Goal: Task Accomplishment & Management: Use online tool/utility

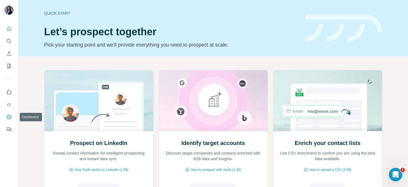
click at [8, 117] on icon "Dashboard" at bounding box center [9, 117] width 6 height 6
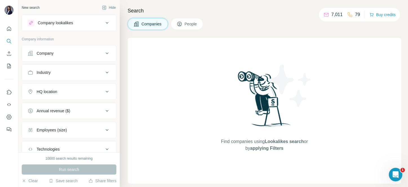
click at [39, 53] on div "Company" at bounding box center [45, 53] width 17 height 6
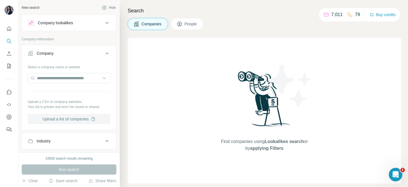
click at [69, 118] on button "Upload a list of companies" at bounding box center [69, 119] width 83 height 10
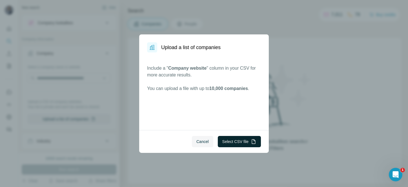
click at [245, 136] on button "Select CSV file" at bounding box center [239, 141] width 43 height 11
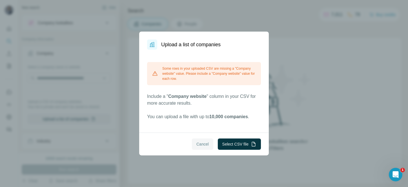
click at [198, 147] on button "Cancel" at bounding box center [202, 143] width 21 height 11
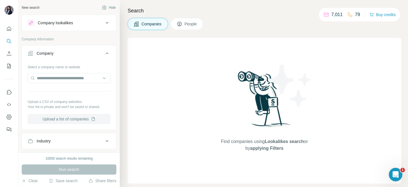
click at [64, 117] on button "Upload a list of companies" at bounding box center [69, 119] width 83 height 10
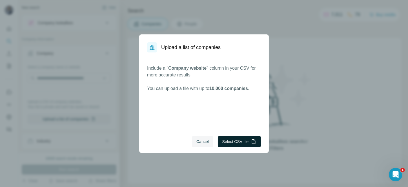
click at [238, 136] on button "Select CSV file" at bounding box center [239, 141] width 43 height 11
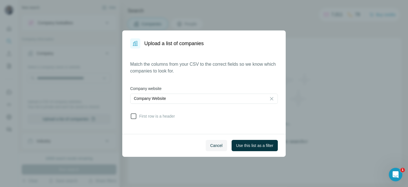
click at [133, 115] on icon at bounding box center [133, 116] width 7 height 7
click at [261, 150] on button "Use this list as a filter" at bounding box center [254, 145] width 46 height 11
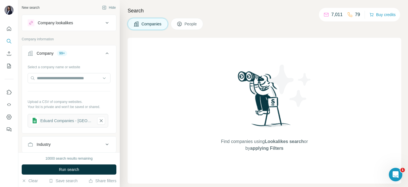
click at [186, 28] on button "People" at bounding box center [187, 24] width 33 height 12
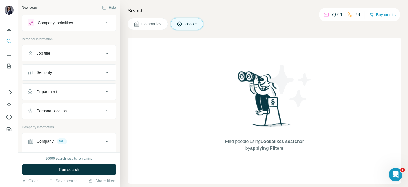
click at [61, 56] on div "Job title" at bounding box center [66, 53] width 76 height 6
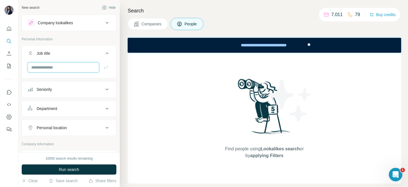
click at [66, 68] on input "text" at bounding box center [64, 67] width 72 height 10
type input "********"
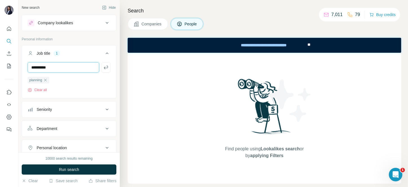
type input "**********"
type input "*********"
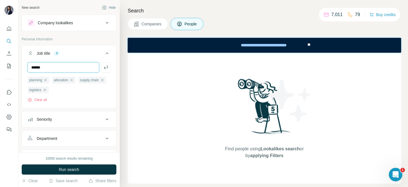
type input "******"
type input "**********"
click at [104, 91] on icon "button" at bounding box center [105, 89] width 3 height 3
click at [55, 69] on input "text" at bounding box center [64, 67] width 72 height 10
type input "********"
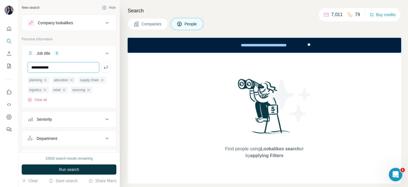
type input "**********"
type input "***"
type input "**********"
type input "***"
type input "**********"
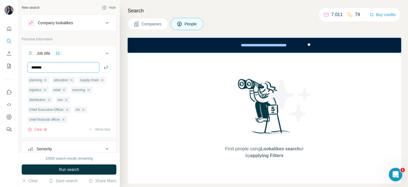
type input "*******"
type input "**********"
type input "***"
type input "**********"
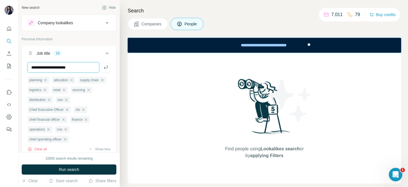
type input "**********"
type input "***"
type input "*******"
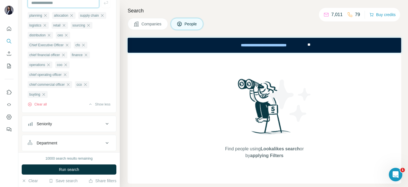
scroll to position [66, 0]
click at [44, 95] on icon "button" at bounding box center [43, 93] width 5 height 5
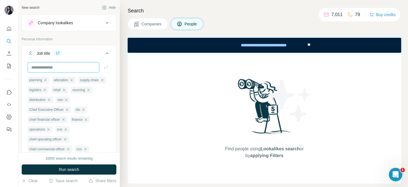
click at [42, 66] on input "text" at bounding box center [64, 67] width 72 height 10
type input "******"
type input "***"
type input "**********"
type input "***"
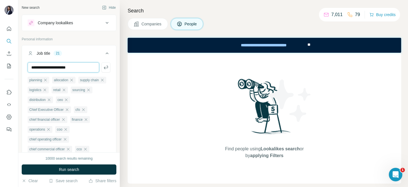
type input "**********"
paste input "**********"
type input "**********"
paste input "**********"
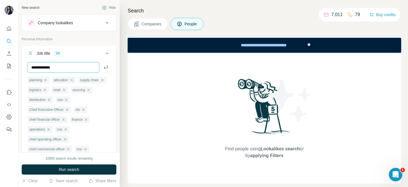
type input "**********"
paste input "**********"
type input "**********"
type input "*********"
type input "**********"
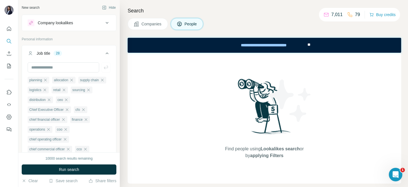
click at [97, 55] on div "Job title 28" at bounding box center [66, 53] width 76 height 6
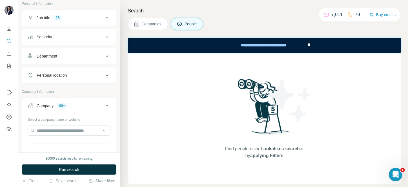
scroll to position [38, 0]
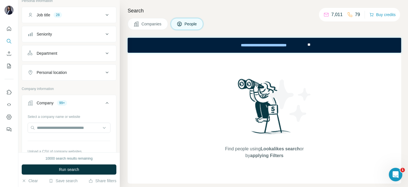
click at [62, 37] on button "Seniority" at bounding box center [69, 34] width 94 height 14
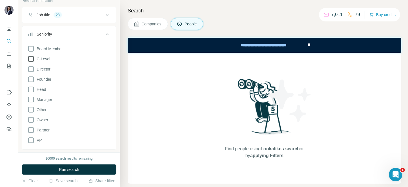
click at [48, 61] on span "C-Level" at bounding box center [42, 59] width 16 height 6
click at [41, 73] on div "Board Member C-Level Director Founder Head Manager Other Owner Partner VP Clear…" at bounding box center [69, 97] width 83 height 109
click at [31, 68] on icon at bounding box center [31, 69] width 7 height 7
click at [31, 87] on icon at bounding box center [31, 89] width 7 height 7
click at [31, 139] on icon at bounding box center [31, 140] width 7 height 7
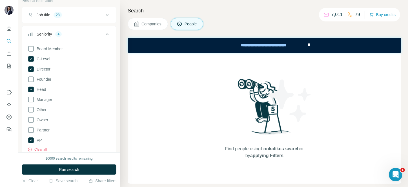
click at [97, 37] on button "Seniority 4" at bounding box center [69, 35] width 94 height 16
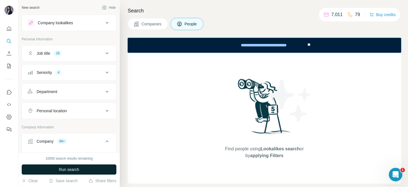
click at [63, 169] on span "Run search" at bounding box center [69, 169] width 20 height 6
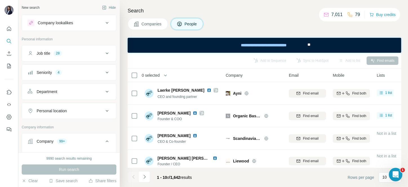
click at [104, 71] on icon at bounding box center [107, 72] width 7 height 7
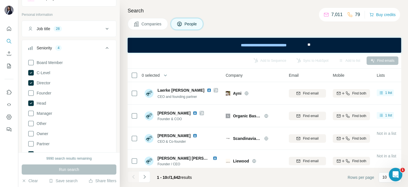
scroll to position [24, 0]
click at [104, 47] on icon at bounding box center [107, 48] width 7 height 7
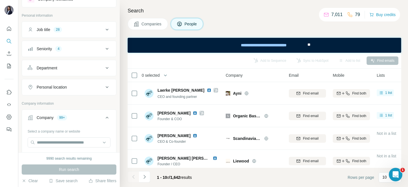
click at [152, 75] on span "0 selected" at bounding box center [151, 75] width 18 height 6
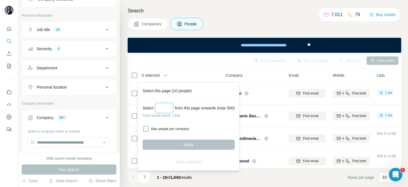
click at [158, 104] on input "Select a number (up to 500)" at bounding box center [164, 108] width 18 height 10
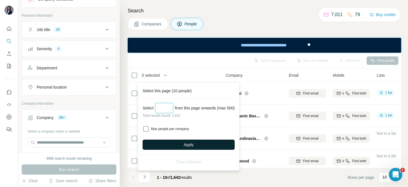
type input "***"
click at [187, 145] on span "Apply" at bounding box center [189, 145] width 10 height 6
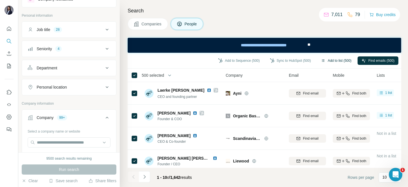
click at [328, 60] on button "Add to list (500)" at bounding box center [336, 60] width 38 height 8
click at [335, 60] on button "Add to list (500)" at bounding box center [336, 60] width 38 height 8
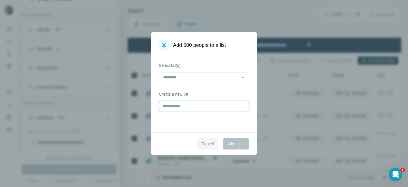
click at [192, 110] on input "text" at bounding box center [204, 106] width 90 height 10
type input "**********"
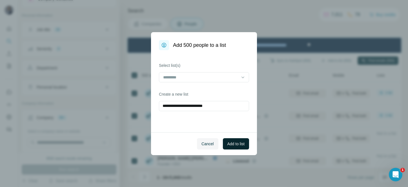
click at [238, 141] on span "Add to list" at bounding box center [235, 144] width 17 height 6
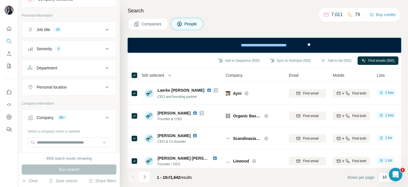
click at [153, 75] on span "500 selected" at bounding box center [153, 75] width 22 height 6
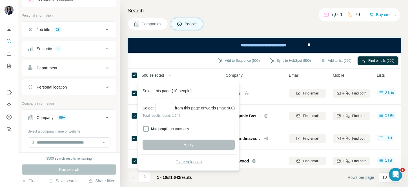
click at [182, 160] on span "Clear selection" at bounding box center [188, 162] width 26 height 6
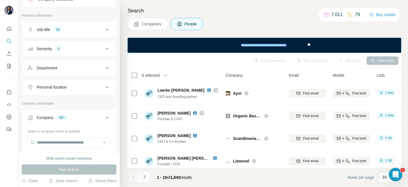
click at [148, 177] on button "Navigate to next page" at bounding box center [144, 176] width 11 height 11
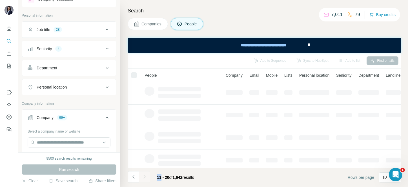
click at [148, 177] on div at bounding box center [144, 176] width 11 height 11
drag, startPoint x: 148, startPoint y: 177, endPoint x: 144, endPoint y: 175, distance: 5.3
click at [144, 175] on div at bounding box center [144, 176] width 11 height 11
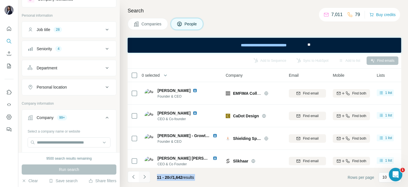
click at [144, 175] on icon "Navigate to next page" at bounding box center [144, 177] width 2 height 4
click at [144, 175] on div at bounding box center [144, 176] width 11 height 11
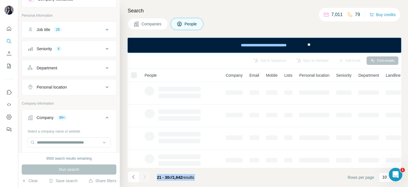
click at [144, 175] on div at bounding box center [144, 176] width 11 height 11
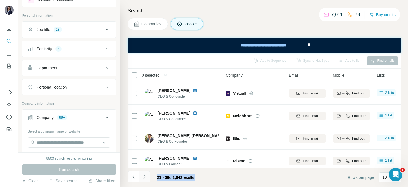
click at [144, 175] on icon "Navigate to next page" at bounding box center [144, 177] width 2 height 4
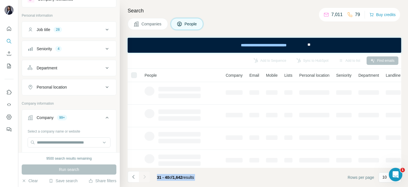
click at [144, 175] on div at bounding box center [144, 176] width 11 height 11
click at [144, 175] on icon "Navigate to next page" at bounding box center [144, 177] width 2 height 4
click at [144, 175] on div at bounding box center [144, 176] width 11 height 11
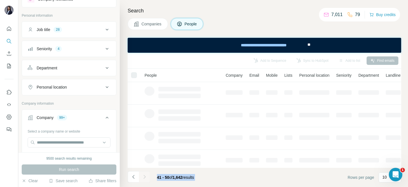
click at [144, 175] on div at bounding box center [144, 176] width 11 height 11
click at [144, 175] on icon "Navigate to next page" at bounding box center [144, 177] width 2 height 4
click at [144, 175] on div at bounding box center [144, 176] width 11 height 11
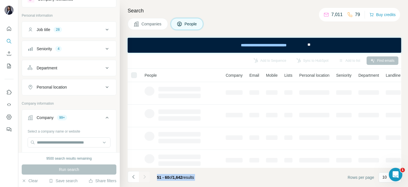
click at [144, 175] on div at bounding box center [144, 176] width 11 height 11
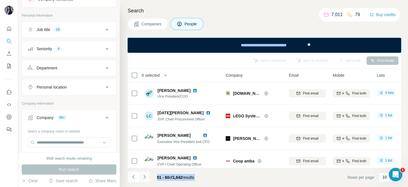
click at [144, 175] on icon "Navigate to next page" at bounding box center [144, 177] width 2 height 4
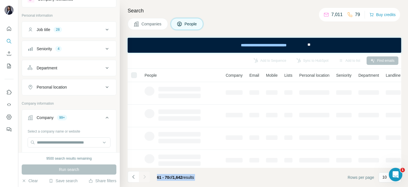
click at [144, 175] on div at bounding box center [144, 176] width 11 height 11
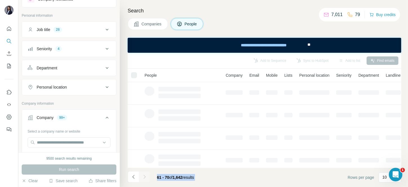
click at [144, 175] on div at bounding box center [144, 176] width 11 height 11
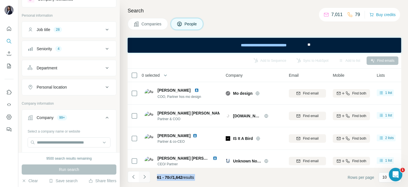
click at [144, 175] on icon "Navigate to next page" at bounding box center [144, 177] width 2 height 4
click at [144, 175] on div at bounding box center [144, 176] width 11 height 11
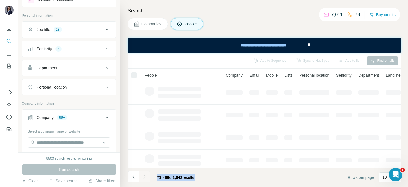
click at [144, 175] on div at bounding box center [144, 176] width 11 height 11
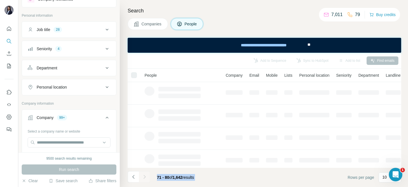
click at [144, 175] on div at bounding box center [144, 176] width 11 height 11
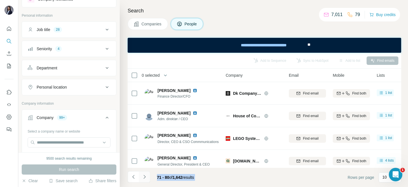
click at [144, 175] on icon "Navigate to next page" at bounding box center [144, 177] width 2 height 4
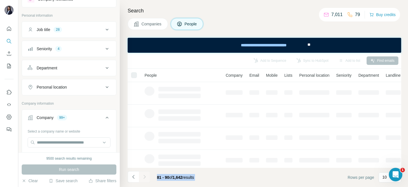
click at [144, 175] on div at bounding box center [144, 176] width 11 height 11
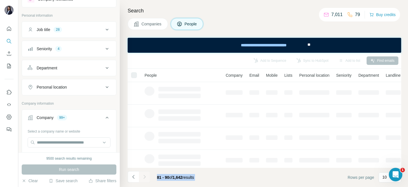
click at [144, 175] on div at bounding box center [144, 176] width 11 height 11
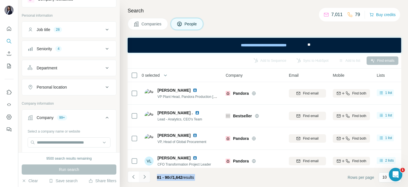
click at [144, 175] on icon "Navigate to next page" at bounding box center [144, 177] width 2 height 4
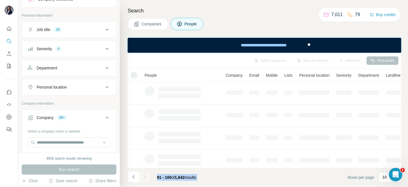
click at [144, 175] on div at bounding box center [144, 176] width 11 height 11
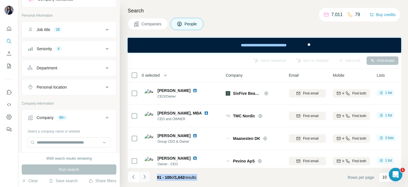
click at [144, 175] on icon "Navigate to next page" at bounding box center [144, 177] width 2 height 4
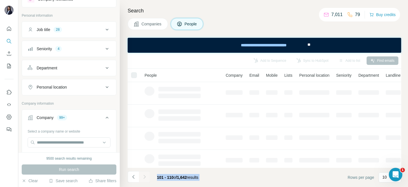
click at [144, 175] on div at bounding box center [144, 176] width 11 height 11
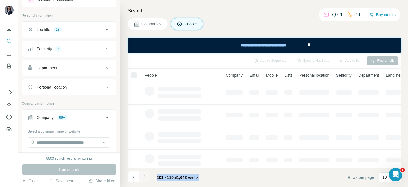
click at [144, 175] on div at bounding box center [144, 176] width 11 height 11
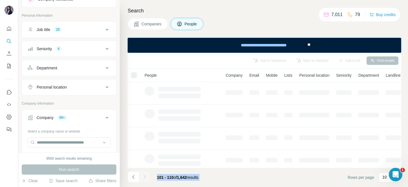
click at [144, 175] on div at bounding box center [144, 176] width 11 height 11
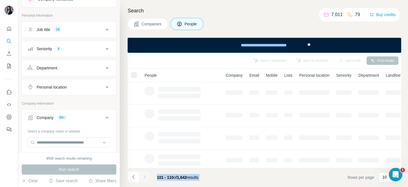
click at [144, 175] on div at bounding box center [144, 176] width 11 height 11
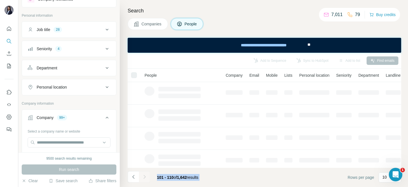
click at [144, 175] on div at bounding box center [144, 176] width 11 height 11
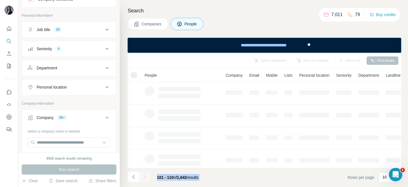
click at [144, 175] on div at bounding box center [144, 176] width 11 height 11
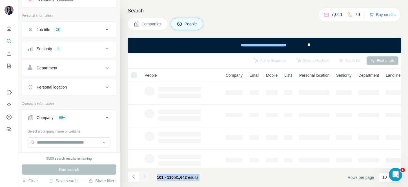
click at [144, 175] on div at bounding box center [144, 176] width 11 height 11
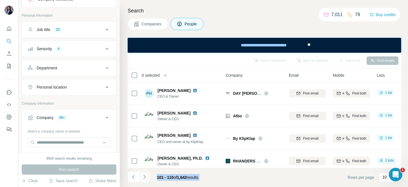
click at [144, 175] on icon "Navigate to next page" at bounding box center [144, 177] width 2 height 4
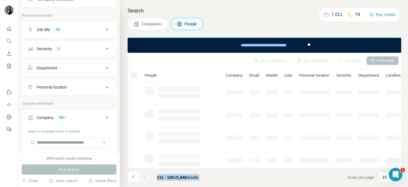
click at [144, 175] on div at bounding box center [144, 176] width 11 height 11
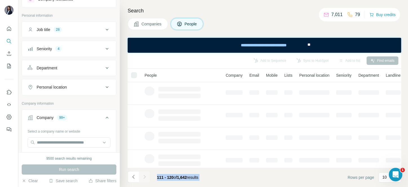
click at [144, 175] on div at bounding box center [144, 176] width 11 height 11
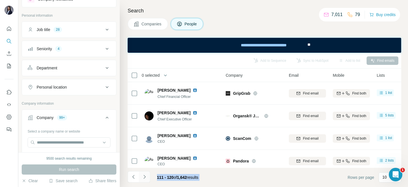
click at [144, 175] on icon "Navigate to next page" at bounding box center [144, 177] width 2 height 4
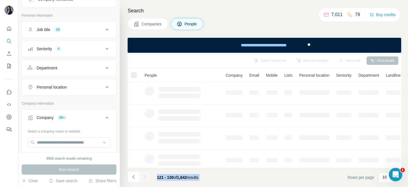
click at [144, 175] on div at bounding box center [144, 176] width 11 height 11
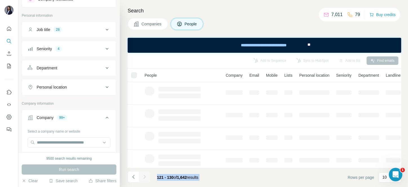
click at [144, 175] on div at bounding box center [144, 176] width 11 height 11
click at [144, 175] on icon "Navigate to next page" at bounding box center [144, 177] width 2 height 4
click at [144, 175] on div at bounding box center [144, 176] width 11 height 11
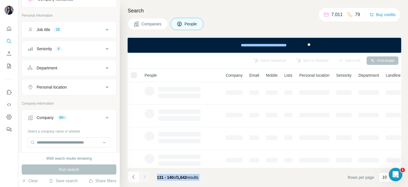
click at [144, 175] on div at bounding box center [144, 176] width 11 height 11
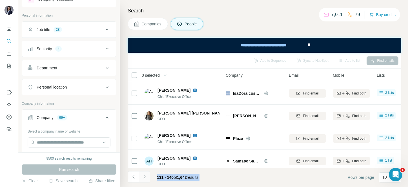
click at [144, 175] on icon "Navigate to next page" at bounding box center [144, 177] width 2 height 4
click at [144, 175] on div at bounding box center [144, 176] width 11 height 11
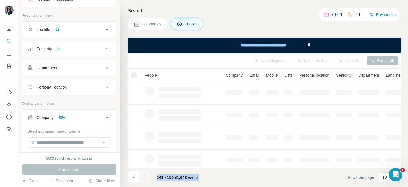
click at [144, 175] on div at bounding box center [144, 176] width 11 height 11
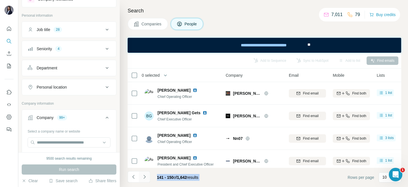
click at [144, 175] on icon "Navigate to next page" at bounding box center [144, 177] width 2 height 4
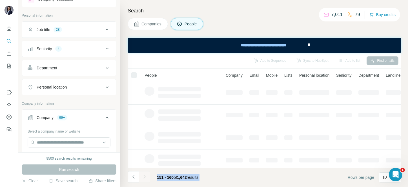
click at [144, 175] on div at bounding box center [144, 176] width 11 height 11
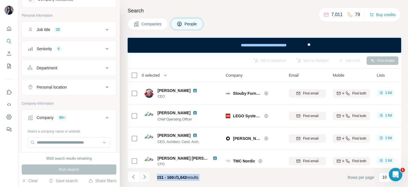
click at [144, 175] on icon "Navigate to next page" at bounding box center [144, 177] width 2 height 4
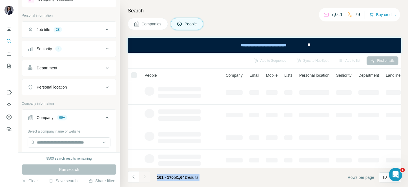
click at [144, 175] on div at bounding box center [144, 176] width 11 height 11
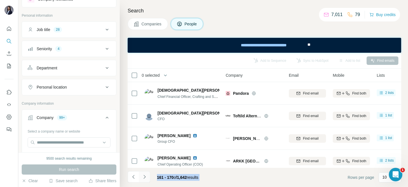
click at [144, 175] on icon "Navigate to next page" at bounding box center [144, 177] width 2 height 4
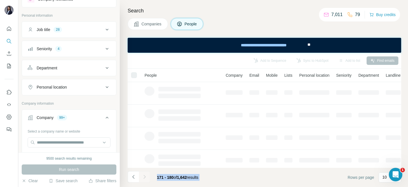
click at [144, 175] on div at bounding box center [144, 176] width 11 height 11
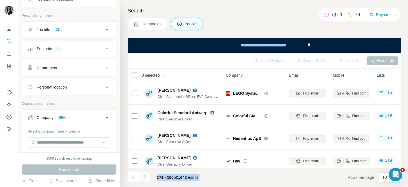
click at [144, 175] on icon "Navigate to next page" at bounding box center [144, 177] width 2 height 4
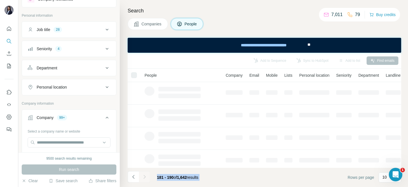
click at [144, 175] on div at bounding box center [144, 176] width 11 height 11
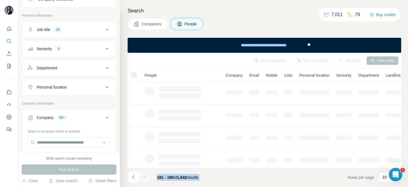
click at [144, 175] on div at bounding box center [144, 176] width 11 height 11
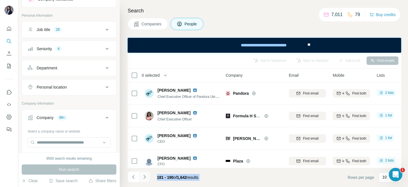
click at [144, 175] on icon "Navigate to next page" at bounding box center [144, 177] width 2 height 4
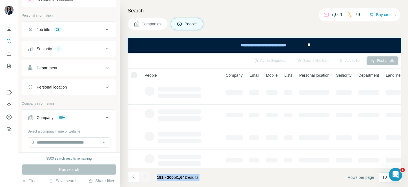
click at [144, 175] on div at bounding box center [144, 176] width 11 height 11
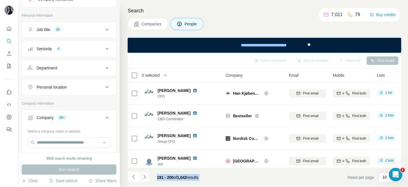
click at [144, 175] on icon "Navigate to next page" at bounding box center [144, 177] width 2 height 4
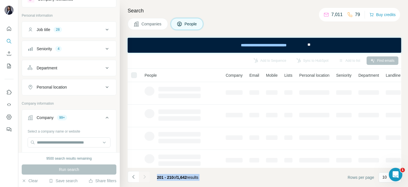
click at [144, 175] on div at bounding box center [144, 176] width 11 height 11
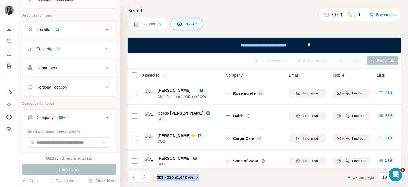
click at [144, 175] on icon "Navigate to next page" at bounding box center [144, 177] width 2 height 4
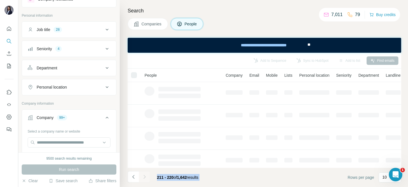
click at [144, 175] on div at bounding box center [144, 176] width 11 height 11
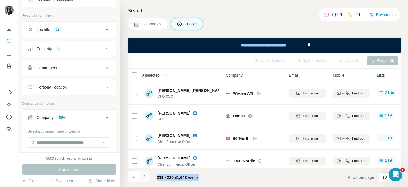
click at [144, 175] on icon "Navigate to next page" at bounding box center [144, 177] width 2 height 4
click at [144, 175] on div at bounding box center [144, 176] width 11 height 11
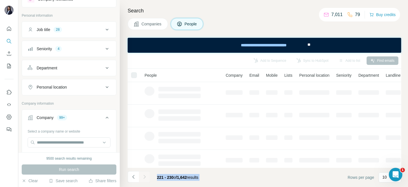
click at [144, 175] on div at bounding box center [144, 176] width 11 height 11
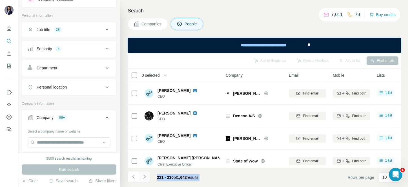
click at [144, 175] on icon "Navigate to next page" at bounding box center [144, 177] width 2 height 4
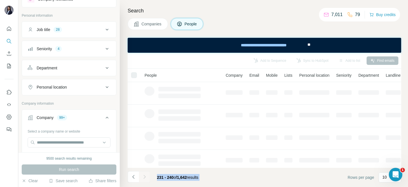
click at [144, 175] on div at bounding box center [144, 176] width 11 height 11
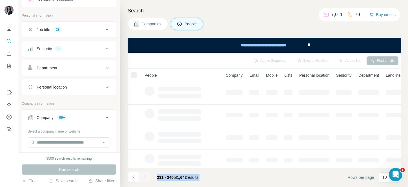
click at [144, 175] on div at bounding box center [144, 176] width 11 height 11
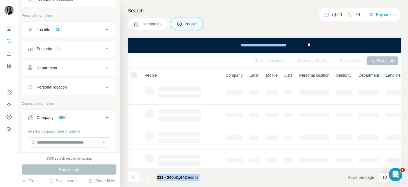
click at [144, 175] on div at bounding box center [144, 176] width 11 height 11
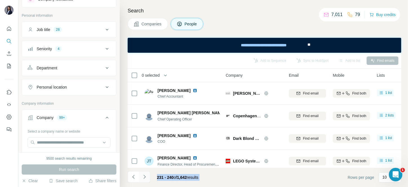
click at [144, 175] on icon "Navigate to next page" at bounding box center [144, 177] width 2 height 4
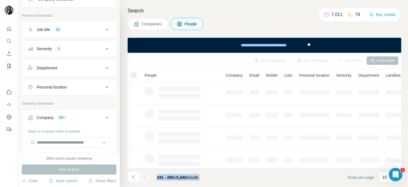
click at [144, 175] on div at bounding box center [144, 176] width 11 height 11
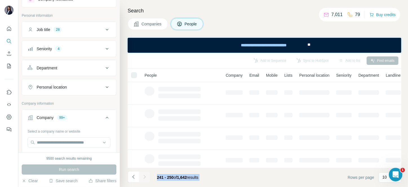
click at [144, 175] on div at bounding box center [144, 176] width 11 height 11
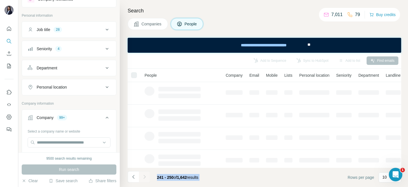
click at [144, 175] on div at bounding box center [144, 176] width 11 height 11
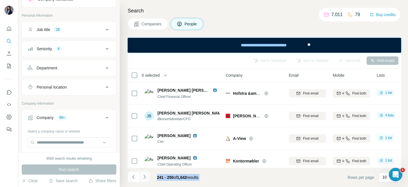
click at [144, 175] on icon "Navigate to next page" at bounding box center [144, 177] width 2 height 4
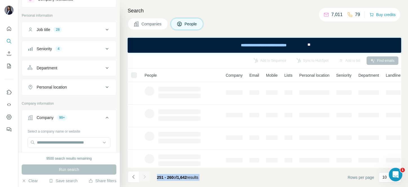
click at [144, 175] on div at bounding box center [144, 176] width 11 height 11
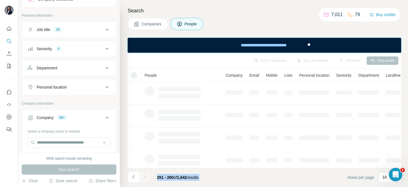
click at [144, 175] on div at bounding box center [144, 176] width 11 height 11
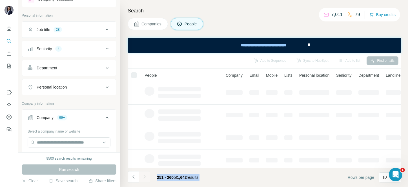
click at [144, 175] on div at bounding box center [144, 176] width 11 height 11
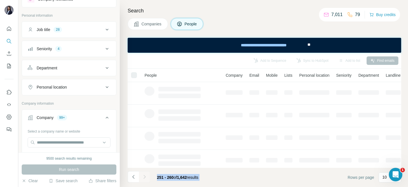
click at [144, 175] on div at bounding box center [144, 176] width 11 height 11
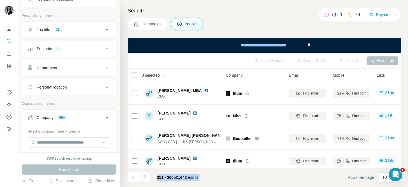
click at [144, 175] on icon "Navigate to next page" at bounding box center [144, 177] width 2 height 4
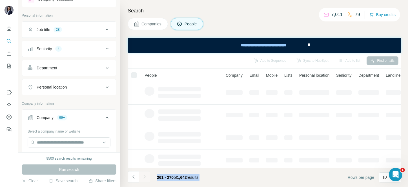
click at [144, 175] on div at bounding box center [144, 176] width 11 height 11
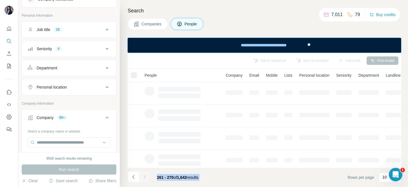
click at [144, 175] on div at bounding box center [144, 176] width 11 height 11
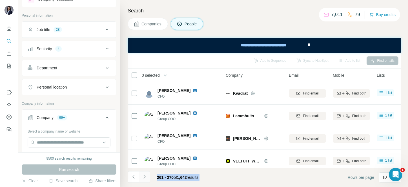
click at [144, 175] on icon "Navigate to next page" at bounding box center [144, 177] width 2 height 4
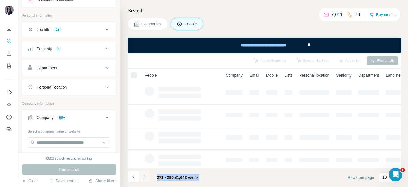
click at [144, 175] on div at bounding box center [144, 176] width 11 height 11
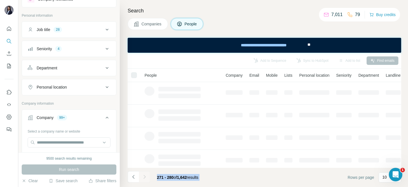
click at [144, 175] on div at bounding box center [144, 176] width 11 height 11
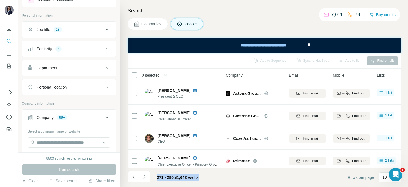
click at [144, 175] on div at bounding box center [144, 176] width 11 height 11
click at [144, 175] on icon "Navigate to next page" at bounding box center [144, 177] width 2 height 4
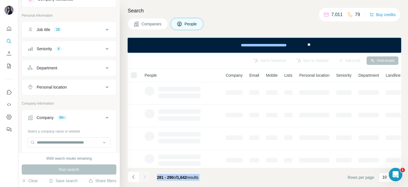
click at [144, 175] on div at bounding box center [144, 176] width 11 height 11
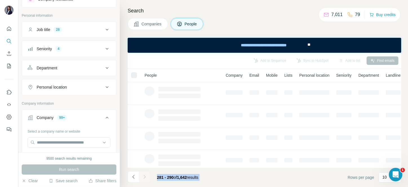
click at [144, 175] on div at bounding box center [144, 176] width 11 height 11
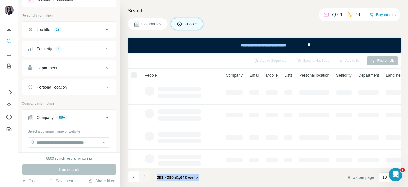
click at [144, 175] on div at bounding box center [144, 176] width 11 height 11
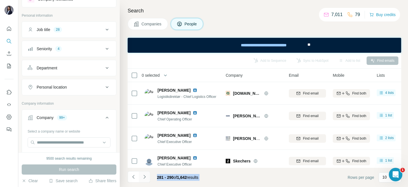
click at [144, 175] on icon "Navigate to next page" at bounding box center [144, 177] width 2 height 4
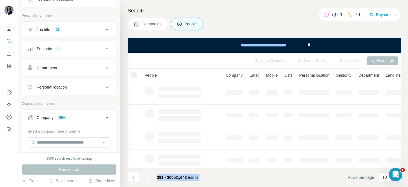
click at [144, 175] on div at bounding box center [144, 176] width 11 height 11
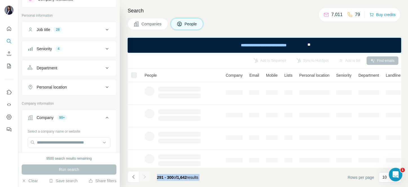
click at [144, 175] on div at bounding box center [144, 176] width 11 height 11
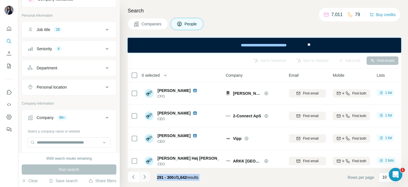
click at [144, 175] on icon "Navigate to next page" at bounding box center [144, 177] width 2 height 4
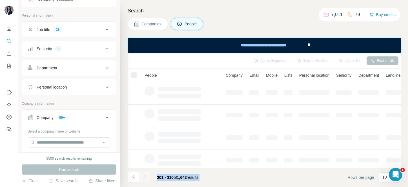
click at [144, 175] on div at bounding box center [144, 176] width 11 height 11
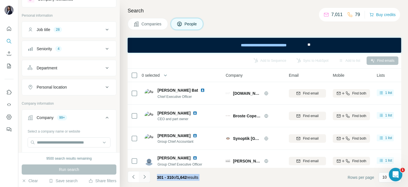
click at [144, 175] on icon "Navigate to next page" at bounding box center [144, 177] width 2 height 4
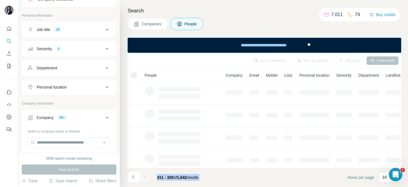
click at [144, 175] on div at bounding box center [144, 176] width 11 height 11
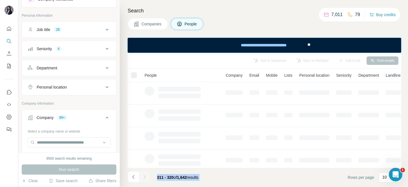
click at [144, 175] on div at bounding box center [144, 176] width 11 height 11
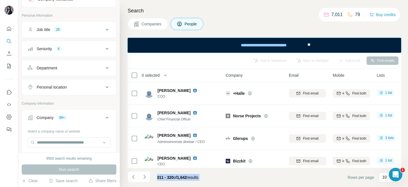
click at [144, 175] on div at bounding box center [144, 176] width 11 height 11
click at [144, 175] on icon "Navigate to next page" at bounding box center [144, 177] width 2 height 4
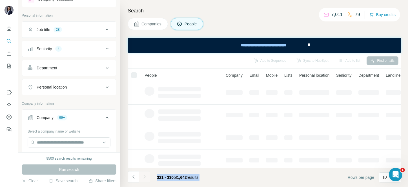
click at [144, 175] on div at bounding box center [144, 176] width 11 height 11
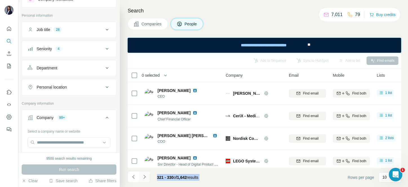
click at [144, 175] on icon "Navigate to next page" at bounding box center [144, 177] width 2 height 4
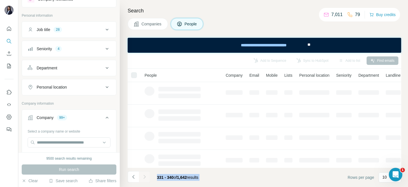
click at [144, 175] on div at bounding box center [144, 176] width 11 height 11
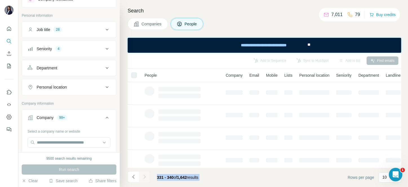
click at [144, 175] on div at bounding box center [144, 176] width 11 height 11
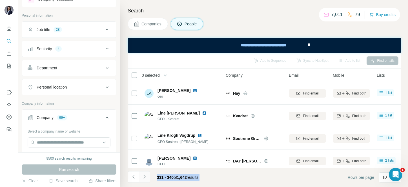
click at [144, 175] on icon "Navigate to next page" at bounding box center [144, 177] width 2 height 4
click at [144, 175] on div at bounding box center [144, 176] width 11 height 11
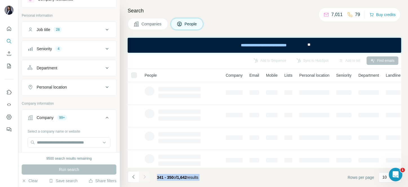
click at [144, 175] on div at bounding box center [144, 176] width 11 height 11
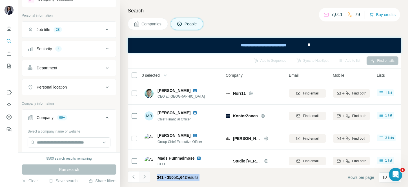
click at [144, 175] on icon "Navigate to next page" at bounding box center [144, 177] width 2 height 4
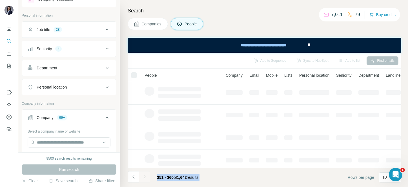
click at [144, 175] on div at bounding box center [144, 176] width 11 height 11
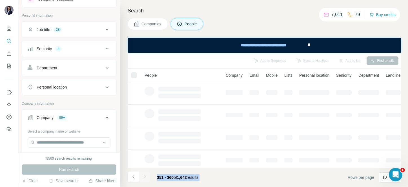
click at [144, 175] on div at bounding box center [144, 176] width 11 height 11
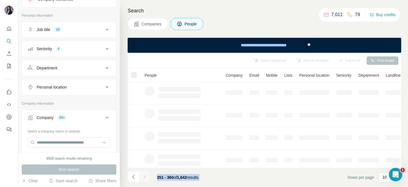
click at [144, 175] on div at bounding box center [144, 176] width 11 height 11
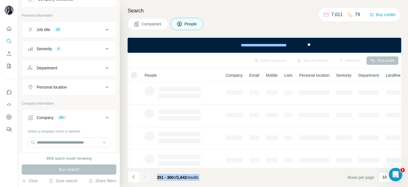
click at [144, 175] on div at bounding box center [144, 176] width 11 height 11
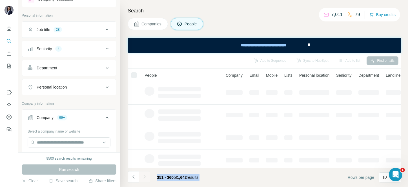
click at [144, 175] on div at bounding box center [144, 176] width 11 height 11
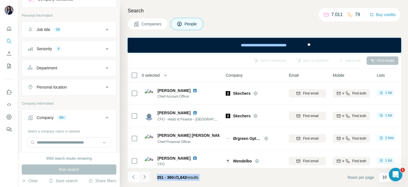
click at [144, 175] on icon "Navigate to next page" at bounding box center [144, 177] width 2 height 4
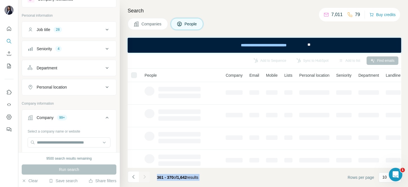
click at [144, 175] on div at bounding box center [144, 176] width 11 height 11
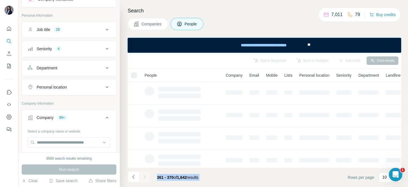
click at [144, 175] on div at bounding box center [144, 176] width 11 height 11
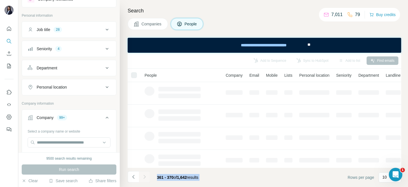
click at [144, 175] on div at bounding box center [144, 176] width 11 height 11
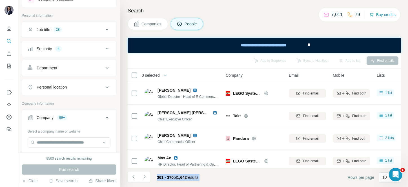
click at [144, 175] on div at bounding box center [144, 176] width 11 height 11
click at [144, 175] on icon "Navigate to next page" at bounding box center [144, 177] width 2 height 4
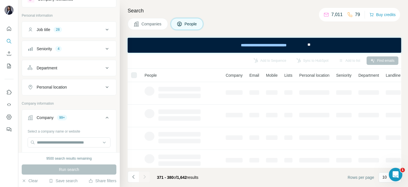
click at [144, 175] on div at bounding box center [144, 176] width 11 height 11
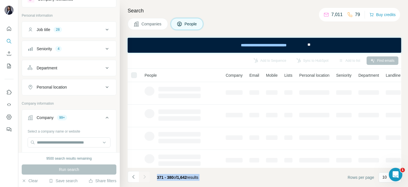
click at [144, 175] on div at bounding box center [144, 176] width 11 height 11
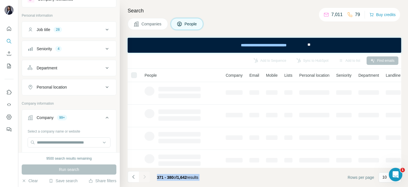
click at [144, 175] on div at bounding box center [144, 176] width 11 height 11
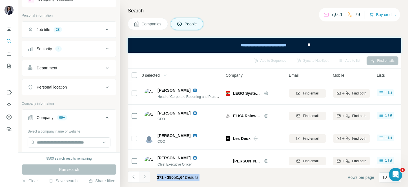
click at [144, 175] on icon "Navigate to next page" at bounding box center [144, 177] width 2 height 4
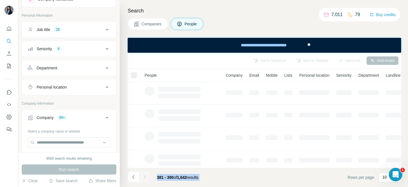
click at [144, 175] on div at bounding box center [144, 176] width 11 height 11
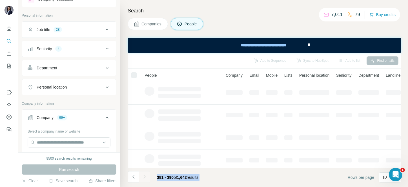
click at [144, 175] on div at bounding box center [144, 176] width 11 height 11
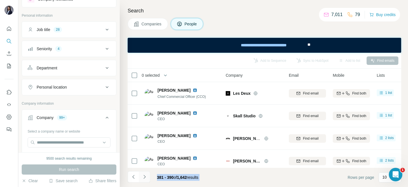
click at [144, 175] on icon "Navigate to next page" at bounding box center [144, 177] width 2 height 4
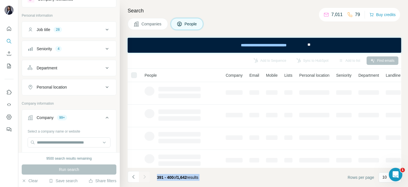
click at [144, 175] on div at bounding box center [144, 176] width 11 height 11
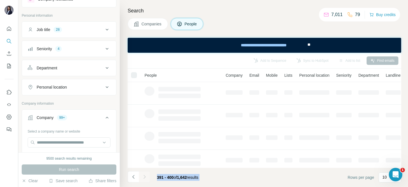
click at [144, 175] on div at bounding box center [144, 176] width 11 height 11
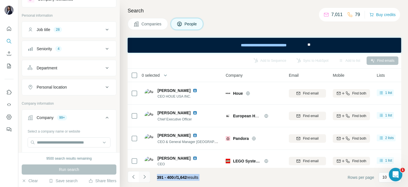
click at [144, 175] on icon "Navigate to next page" at bounding box center [144, 177] width 2 height 4
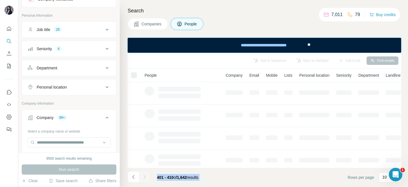
click at [144, 175] on div at bounding box center [144, 176] width 11 height 11
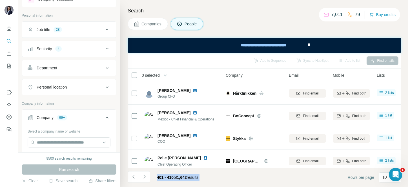
click at [144, 175] on div at bounding box center [144, 176] width 11 height 11
click at [144, 175] on icon "Navigate to next page" at bounding box center [144, 177] width 2 height 4
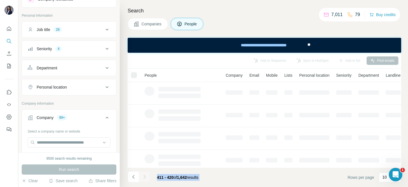
click at [144, 175] on div at bounding box center [144, 176] width 11 height 11
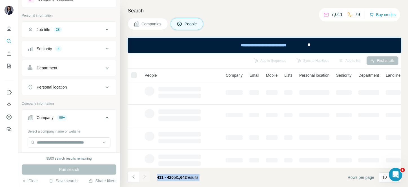
click at [144, 175] on div at bounding box center [144, 176] width 11 height 11
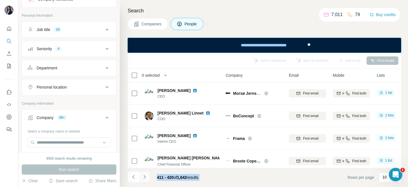
click at [144, 175] on icon "Navigate to next page" at bounding box center [144, 177] width 2 height 4
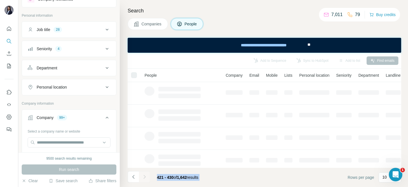
click at [144, 175] on div at bounding box center [144, 176] width 11 height 11
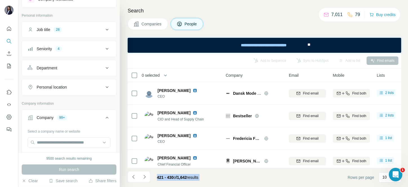
click at [144, 175] on div at bounding box center [144, 176] width 11 height 11
click at [144, 175] on icon "Navigate to next page" at bounding box center [144, 177] width 2 height 4
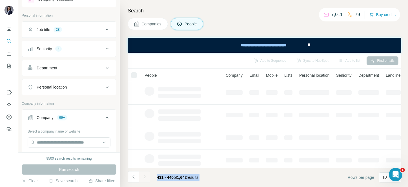
click at [144, 175] on div at bounding box center [144, 176] width 11 height 11
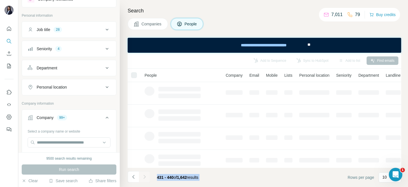
click at [144, 175] on div at bounding box center [144, 176] width 11 height 11
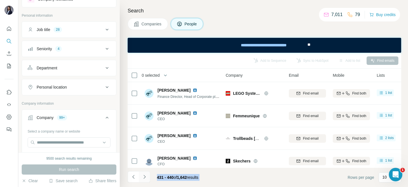
click at [144, 175] on icon "Navigate to next page" at bounding box center [144, 177] width 2 height 4
click at [144, 175] on div at bounding box center [144, 176] width 11 height 11
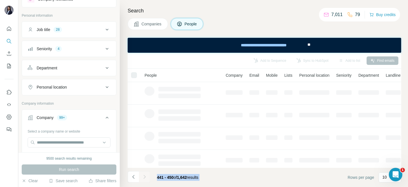
click at [144, 175] on div at bounding box center [144, 176] width 11 height 11
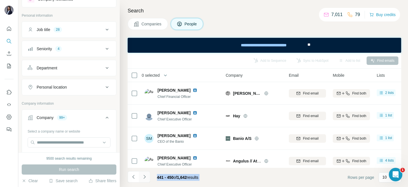
click at [144, 175] on icon "Navigate to next page" at bounding box center [144, 177] width 2 height 4
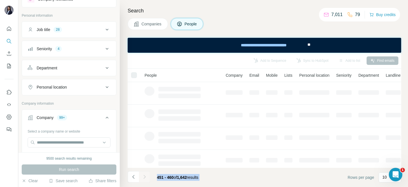
click at [144, 175] on div at bounding box center [144, 176] width 11 height 11
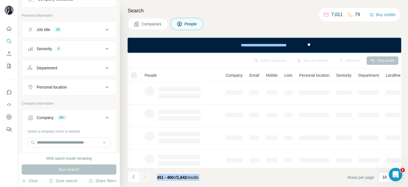
click at [144, 175] on div at bounding box center [144, 176] width 11 height 11
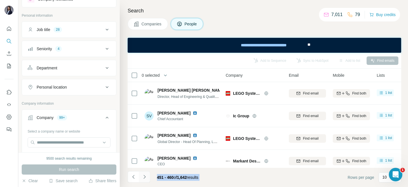
click at [144, 175] on icon "Navigate to next page" at bounding box center [144, 177] width 2 height 4
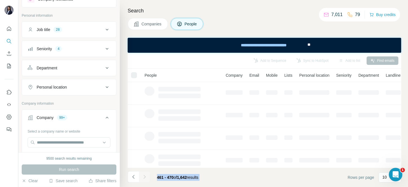
click at [144, 175] on div at bounding box center [144, 176] width 11 height 11
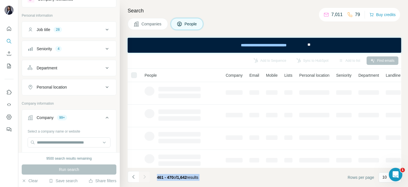
click at [144, 175] on div at bounding box center [144, 176] width 11 height 11
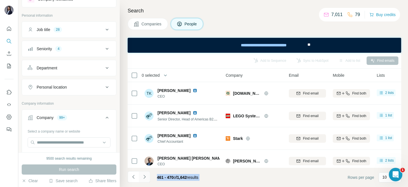
click at [144, 175] on icon "Navigate to next page" at bounding box center [144, 177] width 2 height 4
click at [144, 175] on div at bounding box center [144, 176] width 11 height 11
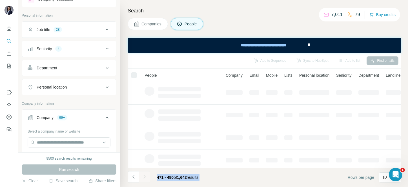
click at [144, 175] on div at bounding box center [144, 176] width 11 height 11
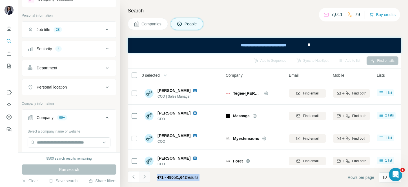
click at [144, 175] on icon "Navigate to next page" at bounding box center [144, 177] width 2 height 4
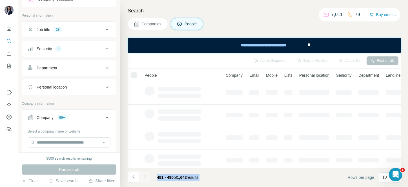
click at [144, 175] on div at bounding box center [144, 176] width 11 height 11
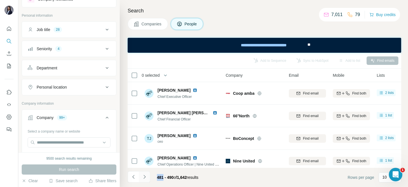
click at [144, 175] on icon "Navigate to next page" at bounding box center [144, 177] width 2 height 4
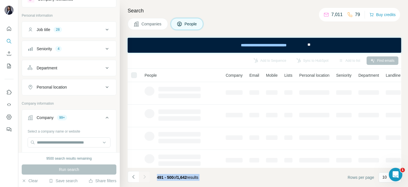
click at [144, 175] on div at bounding box center [144, 176] width 11 height 11
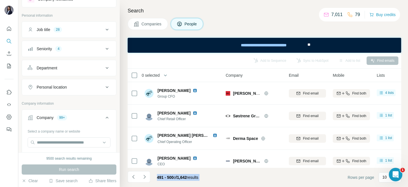
click at [144, 175] on icon "Navigate to next page" at bounding box center [144, 177] width 2 height 4
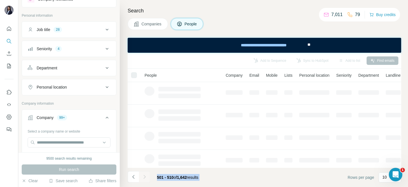
click at [216, 182] on footer "501 - 510 of 1,642 results Rows per page 10" at bounding box center [264, 176] width 273 height 19
click at [227, 29] on div "Companies People" at bounding box center [264, 24] width 273 height 12
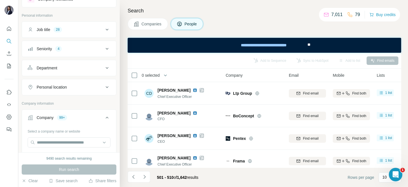
click at [148, 73] on span "0 selected" at bounding box center [151, 75] width 18 height 6
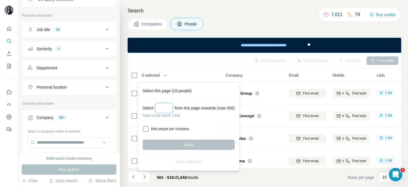
click at [166, 106] on input "Select a number (up to 500)" at bounding box center [164, 108] width 18 height 10
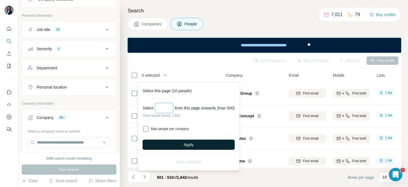
type input "***"
click at [194, 141] on button "Apply" at bounding box center [188, 144] width 92 height 10
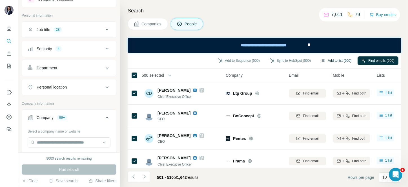
click at [332, 59] on button "Add to list (500)" at bounding box center [336, 60] width 38 height 8
click at [324, 57] on button "Add to list (500)" at bounding box center [336, 60] width 38 height 8
click at [334, 61] on button "Add to list (500)" at bounding box center [336, 60] width 38 height 8
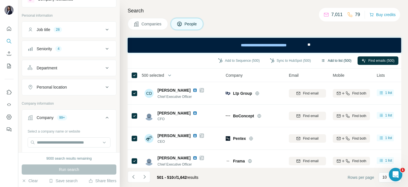
click at [334, 61] on button "Add to list (500)" at bounding box center [336, 60] width 38 height 8
click at [269, 24] on div "Companies People" at bounding box center [264, 24] width 273 height 12
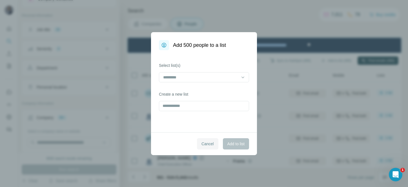
click at [209, 143] on span "Cancel" at bounding box center [207, 144] width 12 height 6
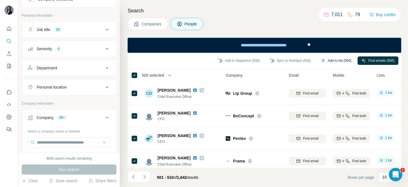
click at [333, 59] on button "Add to list (500)" at bounding box center [336, 60] width 38 height 8
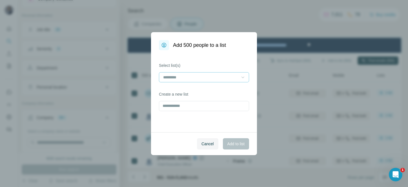
click at [241, 77] on icon at bounding box center [243, 77] width 6 height 6
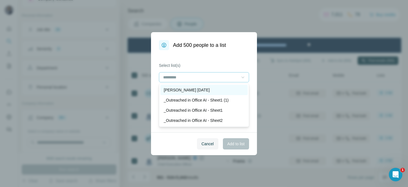
click at [209, 91] on p "[PERSON_NAME] [DATE]" at bounding box center [187, 90] width 46 height 6
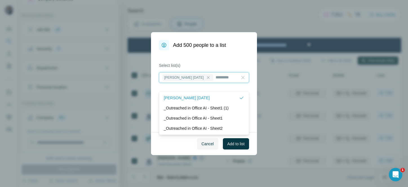
scroll to position [1, 0]
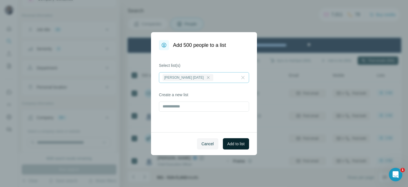
click at [233, 143] on span "Add to list" at bounding box center [235, 144] width 17 height 6
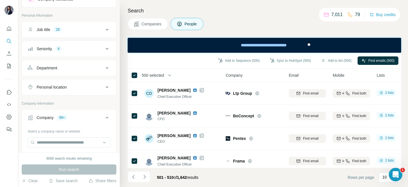
click at [154, 75] on span "500 selected" at bounding box center [153, 75] width 22 height 6
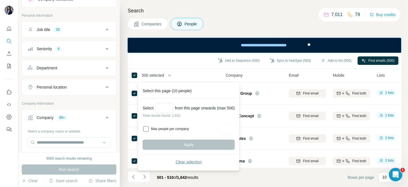
click at [191, 163] on span "Clear selection" at bounding box center [188, 162] width 26 height 6
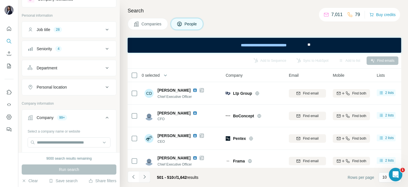
click at [143, 178] on icon "Navigate to next page" at bounding box center [145, 177] width 6 height 6
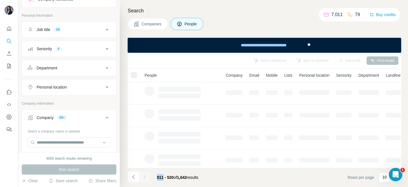
click at [143, 178] on div at bounding box center [144, 176] width 11 height 11
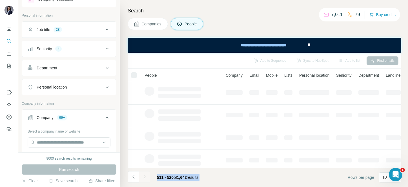
click at [143, 178] on div at bounding box center [144, 176] width 11 height 11
click at [143, 178] on icon "Navigate to next page" at bounding box center [145, 177] width 6 height 6
click at [143, 178] on div at bounding box center [144, 176] width 11 height 11
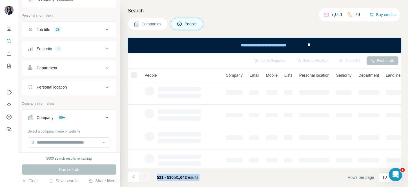
click at [143, 178] on div at bounding box center [144, 176] width 11 height 11
click at [143, 178] on icon "Navigate to next page" at bounding box center [145, 177] width 6 height 6
click at [143, 178] on div at bounding box center [144, 176] width 11 height 11
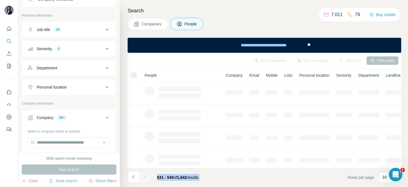
click at [143, 178] on div at bounding box center [144, 176] width 11 height 11
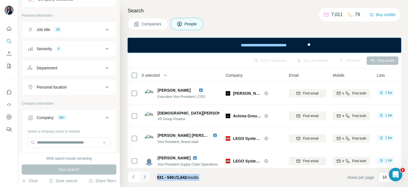
click at [143, 178] on icon "Navigate to next page" at bounding box center [145, 177] width 6 height 6
click at [143, 178] on div at bounding box center [144, 176] width 11 height 11
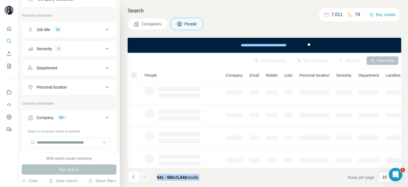
click at [143, 178] on div at bounding box center [144, 176] width 11 height 11
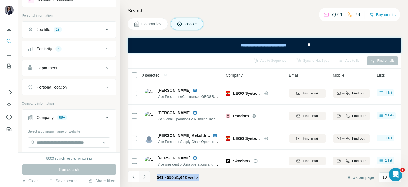
click at [143, 178] on icon "Navigate to next page" at bounding box center [145, 177] width 6 height 6
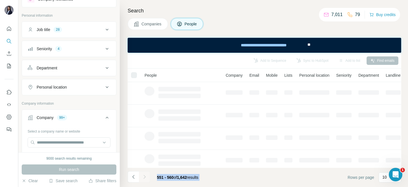
click at [143, 178] on div at bounding box center [144, 176] width 11 height 11
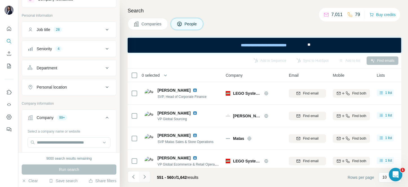
click at [143, 178] on icon "Navigate to next page" at bounding box center [145, 177] width 6 height 6
click at [143, 178] on div at bounding box center [144, 176] width 11 height 11
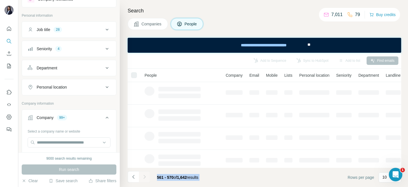
click at [143, 178] on div at bounding box center [144, 176] width 11 height 11
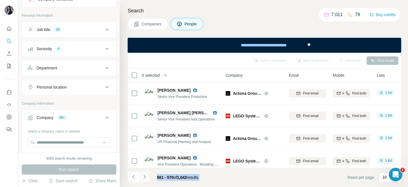
click at [143, 178] on icon "Navigate to next page" at bounding box center [145, 177] width 6 height 6
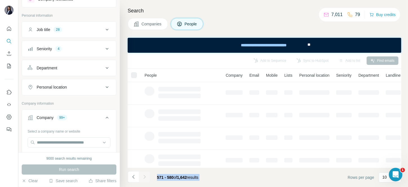
click at [143, 178] on div at bounding box center [144, 176] width 11 height 11
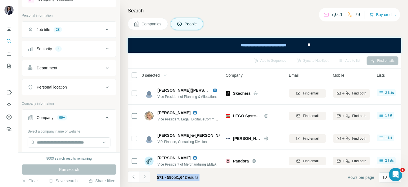
click at [143, 178] on icon "Navigate to next page" at bounding box center [145, 177] width 6 height 6
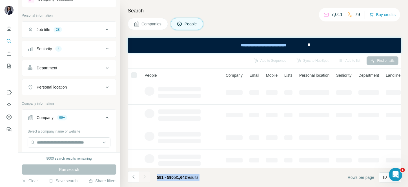
click at [143, 178] on div at bounding box center [144, 176] width 11 height 11
click at [143, 178] on icon "Navigate to next page" at bounding box center [145, 177] width 6 height 6
click at [143, 178] on div at bounding box center [144, 176] width 11 height 11
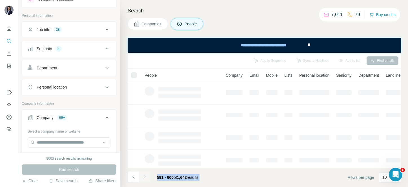
click at [143, 178] on div at bounding box center [144, 176] width 11 height 11
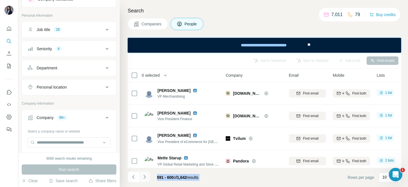
click at [143, 178] on icon "Navigate to next page" at bounding box center [145, 177] width 6 height 6
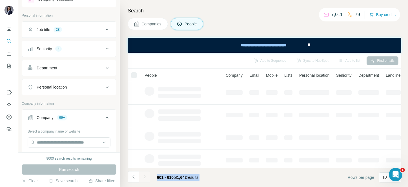
click at [143, 178] on div at bounding box center [144, 176] width 11 height 11
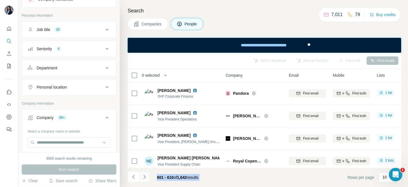
click at [143, 178] on icon "Navigate to next page" at bounding box center [145, 177] width 6 height 6
click at [143, 178] on div at bounding box center [144, 176] width 11 height 11
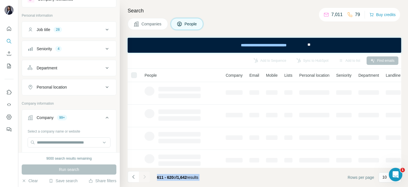
click at [143, 178] on div at bounding box center [144, 176] width 11 height 11
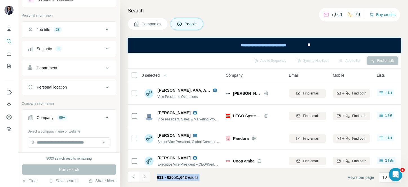
click at [143, 178] on icon "Navigate to next page" at bounding box center [145, 177] width 6 height 6
click at [143, 178] on div at bounding box center [144, 176] width 11 height 11
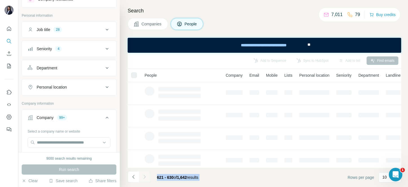
click at [143, 178] on div at bounding box center [144, 176] width 11 height 11
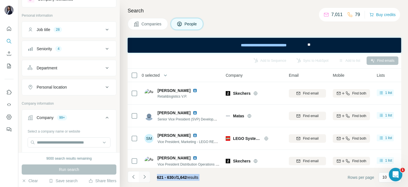
click at [143, 178] on icon "Navigate to next page" at bounding box center [145, 177] width 6 height 6
click at [143, 178] on div at bounding box center [144, 176] width 11 height 11
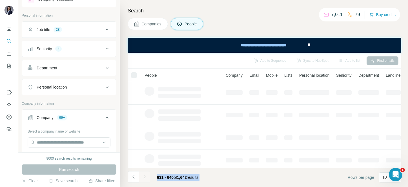
click at [143, 178] on div at bounding box center [144, 176] width 11 height 11
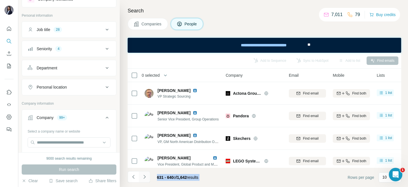
click at [143, 178] on icon "Navigate to next page" at bounding box center [145, 177] width 6 height 6
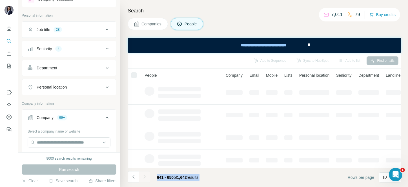
click at [143, 178] on div at bounding box center [144, 176] width 11 height 11
click at [143, 178] on icon "Navigate to next page" at bounding box center [145, 177] width 6 height 6
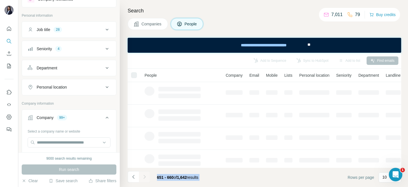
click at [143, 178] on div at bounding box center [144, 176] width 11 height 11
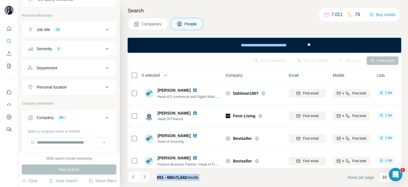
click at [143, 178] on icon "Navigate to next page" at bounding box center [145, 177] width 6 height 6
click at [143, 178] on div at bounding box center [144, 176] width 11 height 11
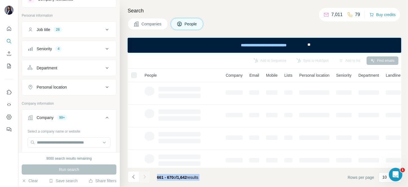
click at [143, 178] on div at bounding box center [144, 176] width 11 height 11
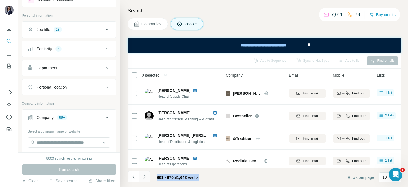
click at [143, 178] on icon "Navigate to next page" at bounding box center [145, 177] width 6 height 6
click at [143, 178] on div at bounding box center [144, 176] width 11 height 11
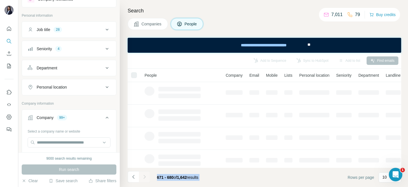
click at [143, 178] on div at bounding box center [144, 176] width 11 height 11
click at [143, 178] on icon "Navigate to next page" at bounding box center [145, 177] width 6 height 6
click at [143, 178] on div at bounding box center [144, 176] width 11 height 11
click at [143, 178] on icon "Navigate to next page" at bounding box center [145, 177] width 6 height 6
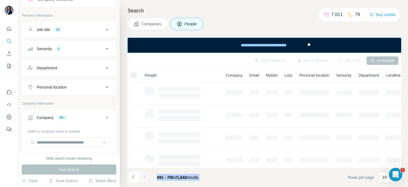
click at [143, 178] on div at bounding box center [144, 176] width 11 height 11
click at [143, 178] on icon "Navigate to next page" at bounding box center [145, 177] width 6 height 6
click at [143, 178] on div at bounding box center [144, 176] width 11 height 11
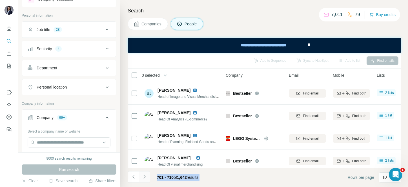
click at [143, 178] on icon "Navigate to next page" at bounding box center [145, 177] width 6 height 6
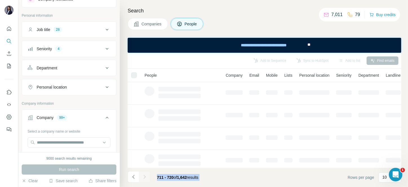
click at [143, 178] on div at bounding box center [144, 176] width 11 height 11
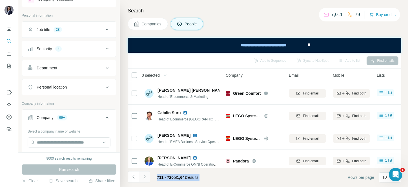
click at [143, 178] on icon "Navigate to next page" at bounding box center [145, 177] width 6 height 6
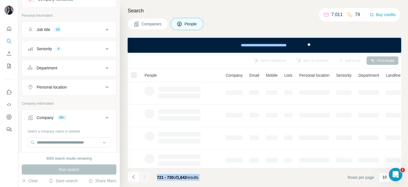
click at [143, 178] on div at bounding box center [144, 176] width 11 height 11
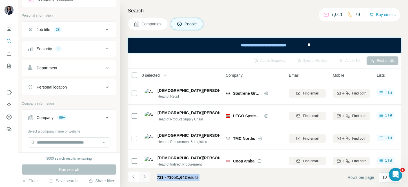
click at [143, 178] on icon "Navigate to next page" at bounding box center [145, 177] width 6 height 6
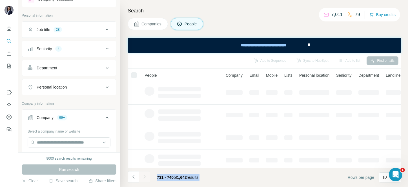
click at [143, 178] on div at bounding box center [144, 176] width 11 height 11
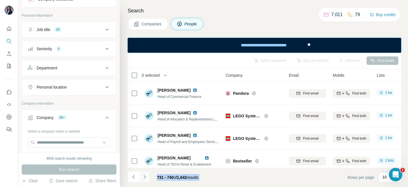
click at [143, 178] on icon "Navigate to next page" at bounding box center [145, 177] width 6 height 6
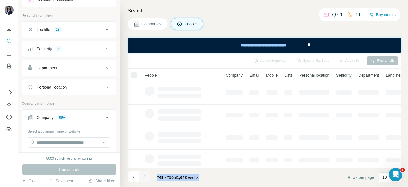
click at [143, 178] on div at bounding box center [144, 176] width 11 height 11
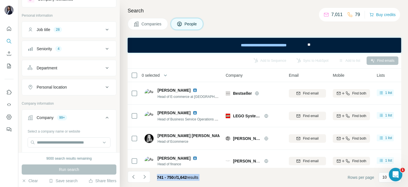
click at [143, 178] on icon "Navigate to next page" at bounding box center [145, 177] width 6 height 6
click at [143, 178] on div at bounding box center [144, 176] width 11 height 11
click at [143, 178] on icon "Navigate to next page" at bounding box center [145, 177] width 6 height 6
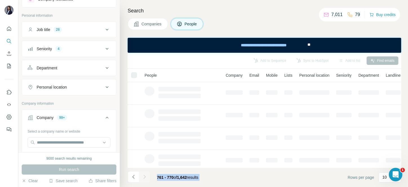
click at [143, 178] on div at bounding box center [144, 176] width 11 height 11
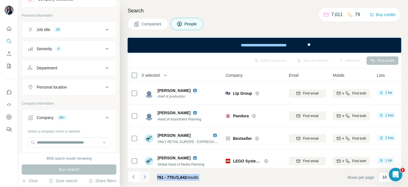
click at [143, 178] on icon "Navigate to next page" at bounding box center [145, 177] width 6 height 6
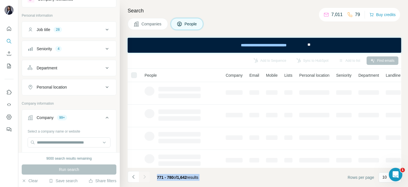
click at [143, 178] on div at bounding box center [144, 176] width 11 height 11
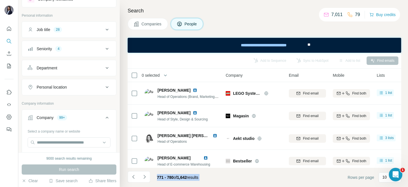
click at [143, 178] on icon "Navigate to next page" at bounding box center [145, 177] width 6 height 6
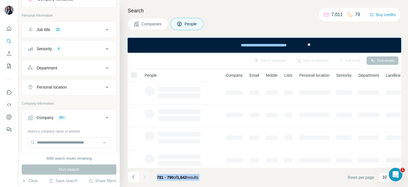
click at [143, 178] on div at bounding box center [144, 176] width 11 height 11
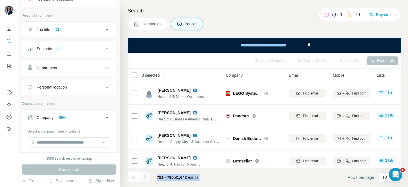
click at [143, 178] on icon "Navigate to next page" at bounding box center [145, 177] width 6 height 6
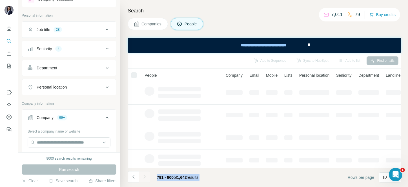
click at [143, 178] on div at bounding box center [144, 176] width 11 height 11
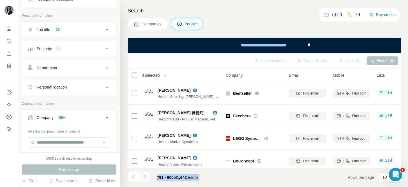
click at [143, 178] on icon "Navigate to next page" at bounding box center [145, 177] width 6 height 6
click at [143, 178] on div at bounding box center [144, 176] width 11 height 11
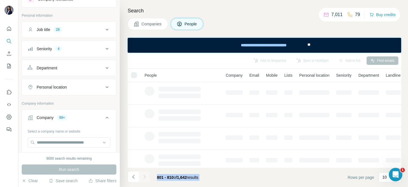
click at [143, 178] on div at bounding box center [144, 176] width 11 height 11
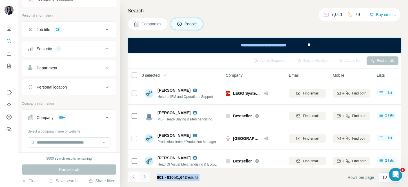
click at [143, 178] on icon "Navigate to next page" at bounding box center [145, 177] width 6 height 6
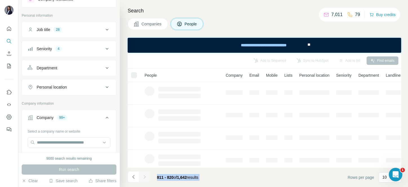
click at [143, 178] on div at bounding box center [144, 176] width 11 height 11
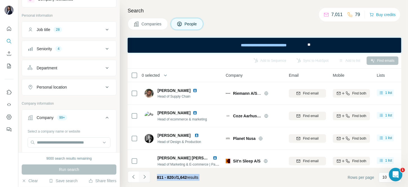
click at [143, 178] on icon "Navigate to next page" at bounding box center [145, 177] width 6 height 6
click at [143, 178] on div at bounding box center [144, 176] width 11 height 11
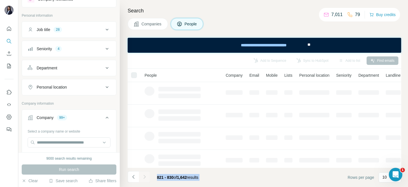
click at [143, 178] on div at bounding box center [144, 176] width 11 height 11
click at [143, 178] on icon "Navigate to next page" at bounding box center [145, 177] width 6 height 6
click at [143, 178] on div at bounding box center [144, 176] width 11 height 11
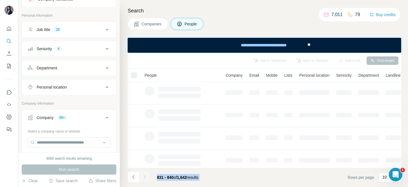
click at [143, 178] on div at bounding box center [144, 176] width 11 height 11
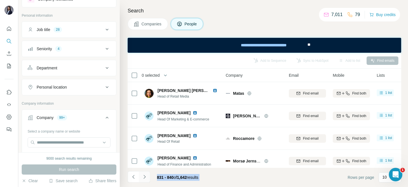
click at [143, 178] on icon "Navigate to next page" at bounding box center [145, 177] width 6 height 6
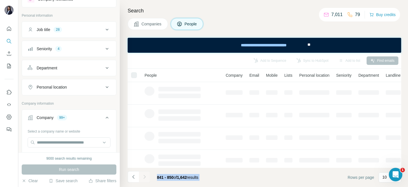
click at [143, 178] on div at bounding box center [144, 176] width 11 height 11
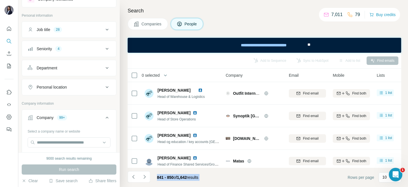
click at [143, 178] on icon "Navigate to next page" at bounding box center [145, 177] width 6 height 6
click at [143, 178] on div at bounding box center [144, 176] width 11 height 11
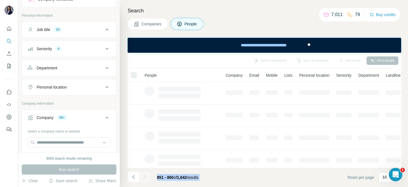
click at [143, 178] on div at bounding box center [144, 176] width 11 height 11
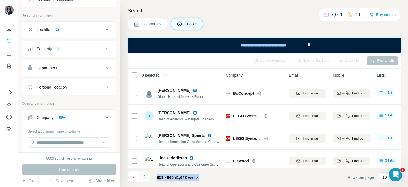
click at [143, 178] on icon "Navigate to next page" at bounding box center [145, 177] width 6 height 6
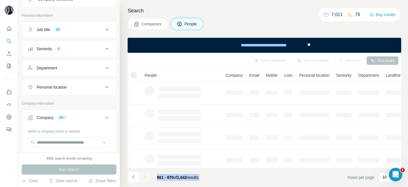
click at [143, 178] on div at bounding box center [144, 176] width 11 height 11
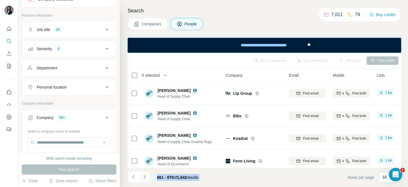
click at [143, 178] on icon "Navigate to next page" at bounding box center [145, 177] width 6 height 6
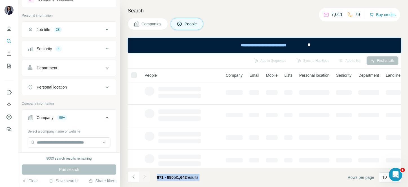
click at [143, 178] on icon "Navigate to next page" at bounding box center [145, 177] width 6 height 6
click at [143, 178] on div at bounding box center [144, 176] width 11 height 11
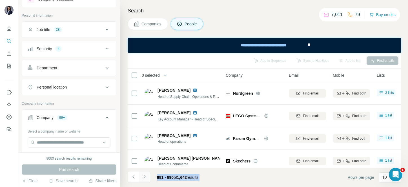
click at [143, 178] on icon "Navigate to next page" at bounding box center [145, 177] width 6 height 6
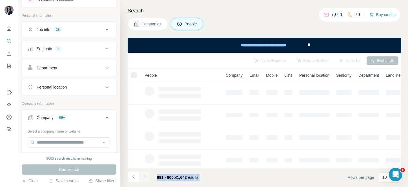
click at [143, 178] on div at bounding box center [144, 176] width 11 height 11
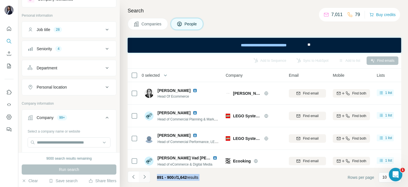
click at [143, 178] on icon "Navigate to next page" at bounding box center [145, 177] width 6 height 6
click at [143, 178] on div at bounding box center [144, 176] width 11 height 11
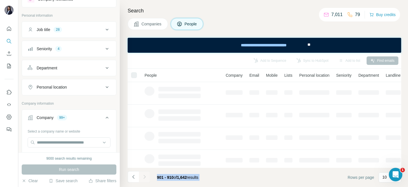
click at [143, 178] on div at bounding box center [144, 176] width 11 height 11
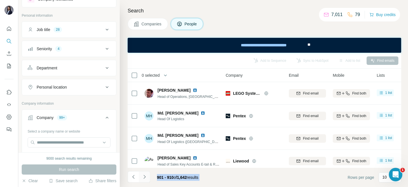
click at [143, 178] on icon "Navigate to next page" at bounding box center [145, 177] width 6 height 6
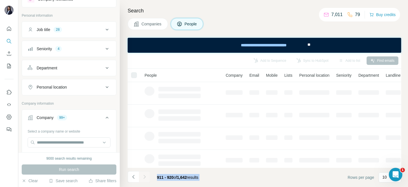
click at [143, 178] on div at bounding box center [144, 176] width 11 height 11
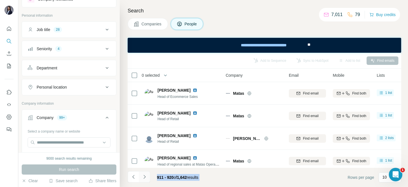
click at [143, 178] on icon "Navigate to next page" at bounding box center [145, 177] width 6 height 6
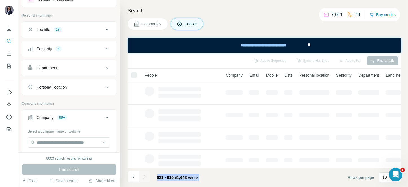
click at [143, 178] on div at bounding box center [144, 176] width 11 height 11
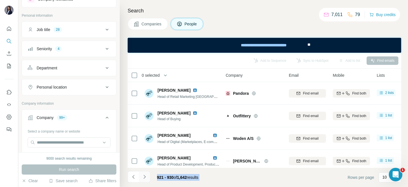
click at [143, 178] on icon "Navigate to next page" at bounding box center [145, 177] width 6 height 6
click at [143, 178] on div at bounding box center [144, 176] width 11 height 11
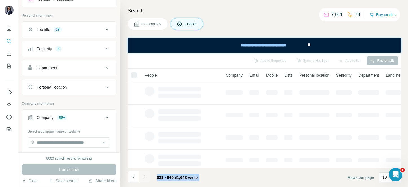
click at [143, 178] on div at bounding box center [144, 176] width 11 height 11
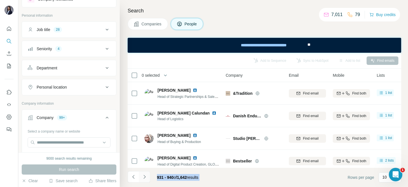
click at [143, 178] on icon "Navigate to next page" at bounding box center [145, 177] width 6 height 6
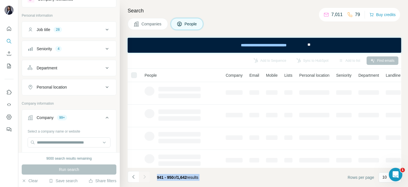
click at [143, 178] on div at bounding box center [144, 176] width 11 height 11
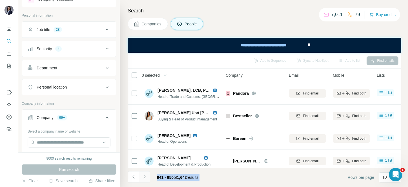
click at [143, 178] on icon "Navigate to next page" at bounding box center [145, 177] width 6 height 6
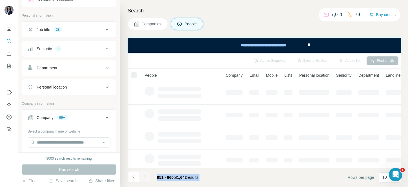
click at [143, 178] on div at bounding box center [144, 176] width 11 height 11
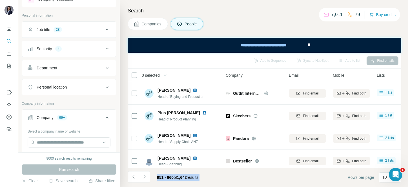
click at [143, 178] on icon "Navigate to next page" at bounding box center [145, 177] width 6 height 6
click at [143, 178] on div at bounding box center [144, 176] width 11 height 11
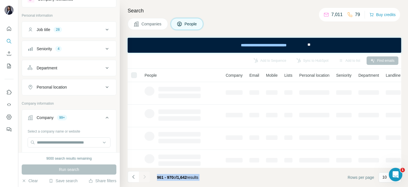
click at [143, 178] on div at bounding box center [144, 176] width 11 height 11
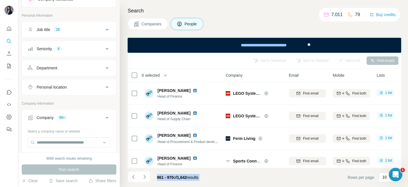
click at [143, 178] on icon "Navigate to next page" at bounding box center [145, 177] width 6 height 6
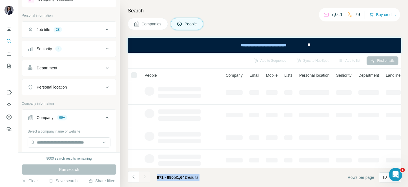
click at [143, 178] on div at bounding box center [144, 176] width 11 height 11
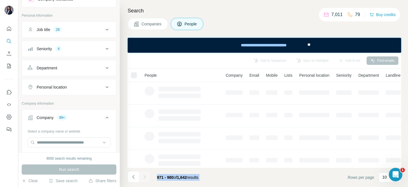
click at [143, 178] on div at bounding box center [144, 176] width 11 height 11
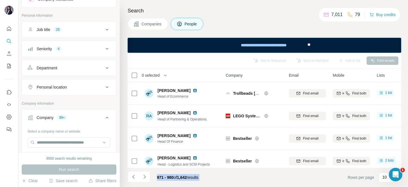
click at [143, 178] on icon "Navigate to next page" at bounding box center [145, 177] width 6 height 6
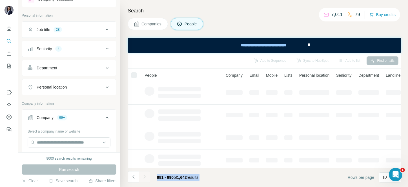
click at [143, 178] on div at bounding box center [144, 176] width 11 height 11
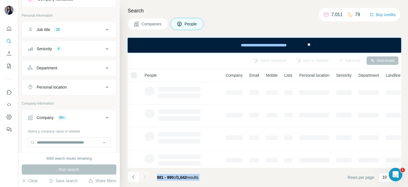
click at [143, 178] on div at bounding box center [144, 176] width 11 height 11
click at [211, 180] on footer "981 - 990 of 1,642 results Rows per page 10" at bounding box center [264, 176] width 273 height 19
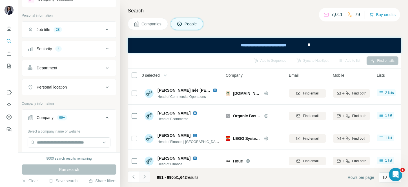
click at [146, 178] on icon "Navigate to next page" at bounding box center [145, 177] width 6 height 6
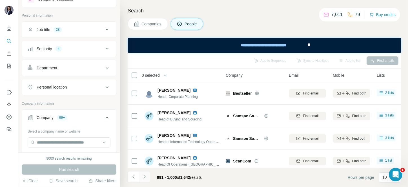
click at [146, 178] on icon "Navigate to next page" at bounding box center [145, 177] width 6 height 6
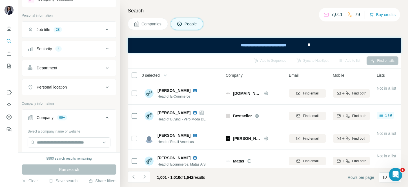
click at [154, 75] on span "0 selected" at bounding box center [151, 75] width 18 height 6
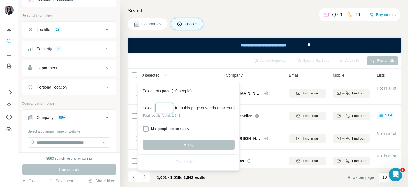
click at [173, 108] on input "Select a number (up to 500)" at bounding box center [164, 108] width 18 height 10
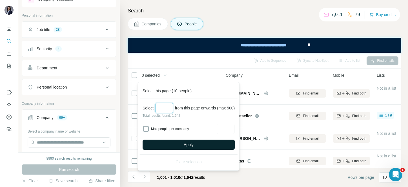
type input "***"
click at [169, 143] on button "Apply" at bounding box center [188, 144] width 92 height 10
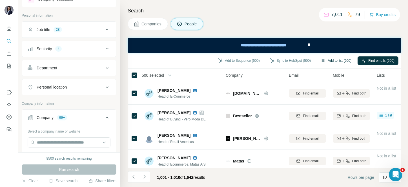
click at [340, 60] on button "Add to list (500)" at bounding box center [336, 60] width 38 height 8
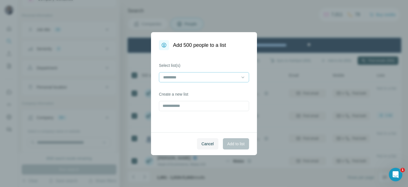
click at [195, 80] on div at bounding box center [200, 77] width 76 height 10
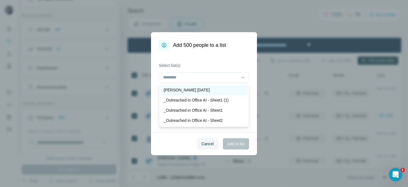
click at [185, 89] on p "[PERSON_NAME] [DATE]" at bounding box center [187, 90] width 46 height 6
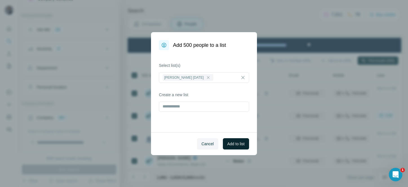
click at [240, 145] on span "Add to list" at bounding box center [235, 144] width 17 height 6
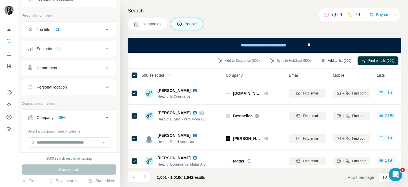
click at [341, 59] on button "Add to list (500)" at bounding box center [336, 60] width 38 height 8
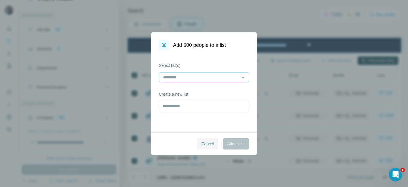
click at [219, 76] on input at bounding box center [200, 77] width 76 height 6
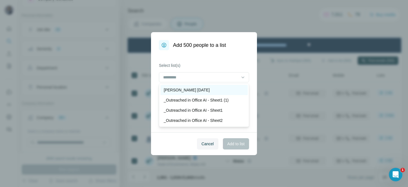
click at [191, 88] on p "[PERSON_NAME] [DATE]" at bounding box center [187, 90] width 46 height 6
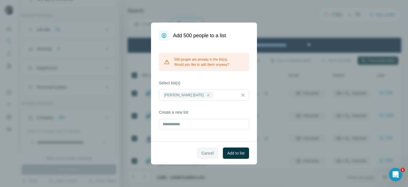
click at [202, 155] on span "Cancel" at bounding box center [207, 153] width 12 height 6
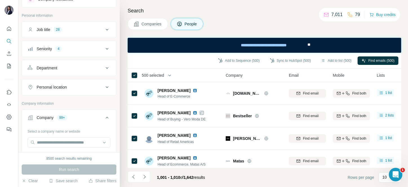
click at [149, 75] on span "500 selected" at bounding box center [153, 75] width 22 height 6
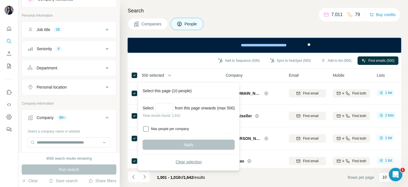
click at [183, 158] on button "Clear selection" at bounding box center [188, 162] width 92 height 10
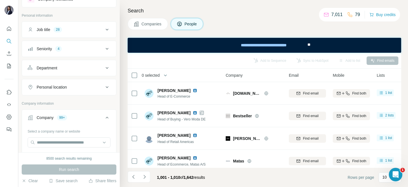
click at [147, 175] on button "Navigate to next page" at bounding box center [144, 176] width 11 height 11
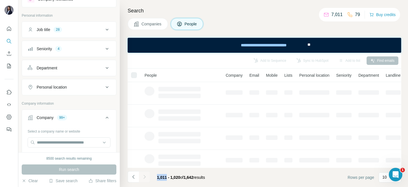
click at [147, 175] on div at bounding box center [144, 176] width 11 height 11
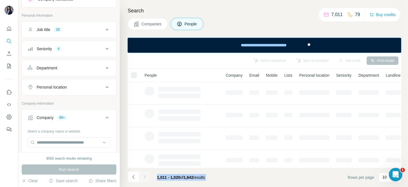
click at [147, 175] on div at bounding box center [144, 176] width 11 height 11
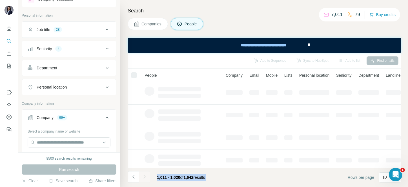
click at [147, 175] on div at bounding box center [144, 176] width 11 height 11
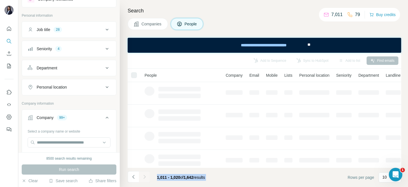
click at [147, 175] on div at bounding box center [144, 176] width 11 height 11
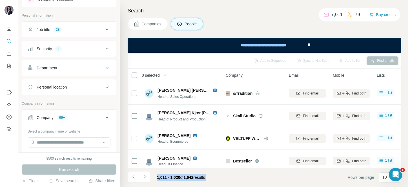
click at [146, 175] on button "Navigate to next page" at bounding box center [144, 176] width 11 height 11
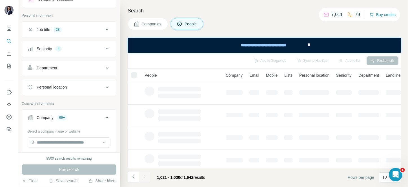
click at [146, 175] on div at bounding box center [144, 176] width 11 height 11
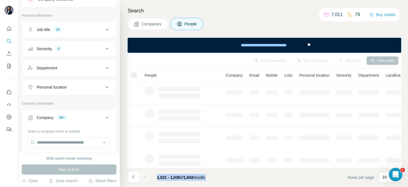
click at [146, 175] on div at bounding box center [144, 176] width 11 height 11
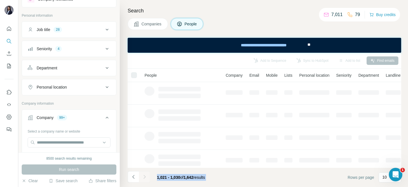
click at [146, 175] on div at bounding box center [144, 176] width 11 height 11
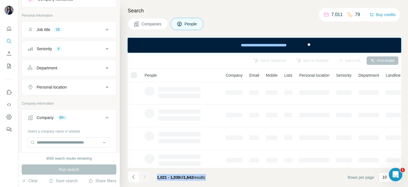
click at [146, 175] on div at bounding box center [144, 176] width 11 height 11
click at [146, 175] on icon "Navigate to next page" at bounding box center [145, 177] width 6 height 6
click at [146, 175] on div at bounding box center [144, 176] width 11 height 11
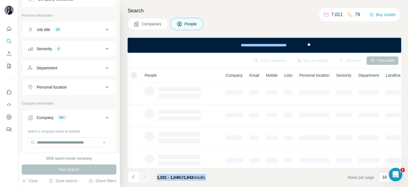
click at [146, 175] on div at bounding box center [144, 176] width 11 height 11
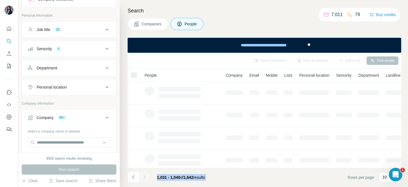
click at [146, 175] on div at bounding box center [144, 176] width 11 height 11
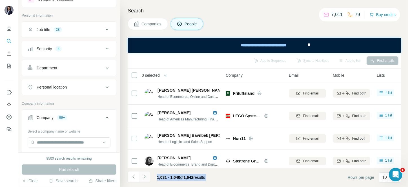
click at [146, 175] on icon "Navigate to next page" at bounding box center [145, 177] width 6 height 6
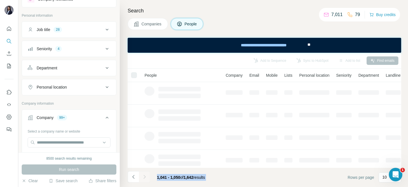
click at [146, 175] on div at bounding box center [144, 176] width 11 height 11
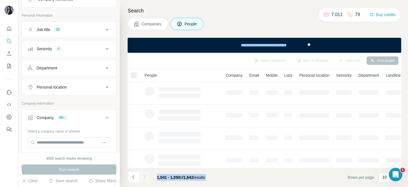
click at [146, 175] on div at bounding box center [144, 176] width 11 height 11
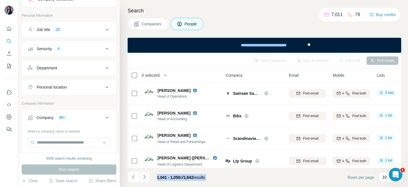
click at [146, 175] on icon "Navigate to next page" at bounding box center [145, 177] width 6 height 6
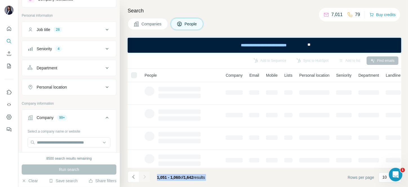
click at [146, 175] on div at bounding box center [144, 176] width 11 height 11
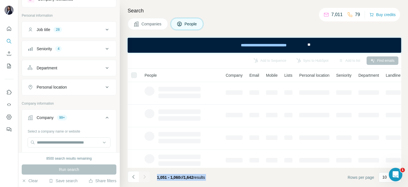
click at [146, 175] on div at bounding box center [144, 176] width 11 height 11
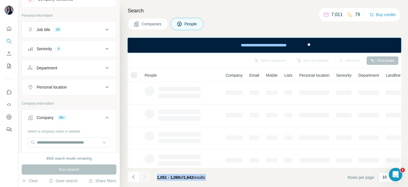
click at [146, 175] on div at bounding box center [144, 176] width 11 height 11
click at [146, 175] on icon "Navigate to next page" at bounding box center [145, 177] width 6 height 6
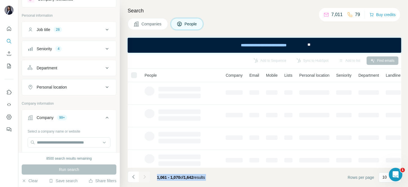
click at [146, 175] on div at bounding box center [144, 176] width 11 height 11
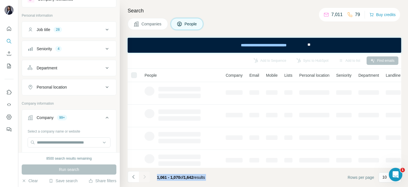
click at [146, 175] on div at bounding box center [144, 176] width 11 height 11
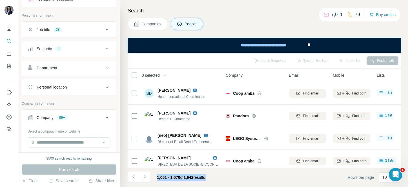
click at [146, 175] on icon "Navigate to next page" at bounding box center [145, 177] width 6 height 6
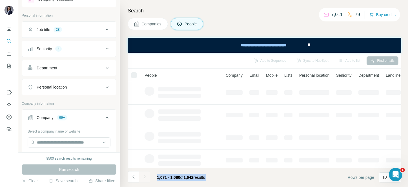
click at [146, 175] on div at bounding box center [144, 176] width 11 height 11
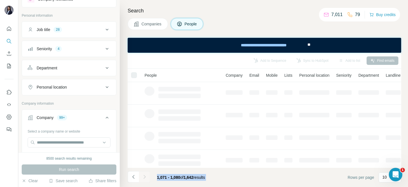
click at [145, 175] on div at bounding box center [144, 176] width 11 height 11
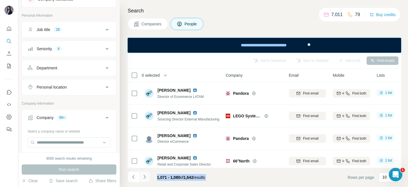
click at [145, 175] on icon "Navigate to next page" at bounding box center [145, 177] width 6 height 6
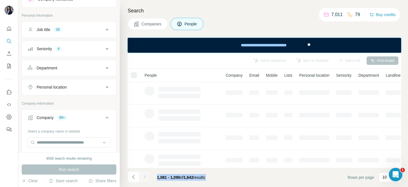
click at [145, 175] on div at bounding box center [144, 176] width 11 height 11
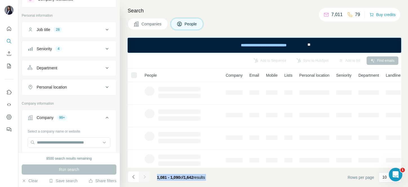
click at [145, 175] on div at bounding box center [144, 176] width 11 height 11
click at [145, 175] on icon "Navigate to next page" at bounding box center [145, 177] width 6 height 6
click at [145, 175] on div at bounding box center [144, 176] width 11 height 11
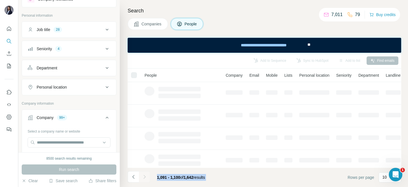
click at [145, 175] on div at bounding box center [144, 176] width 11 height 11
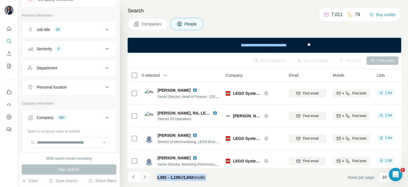
click at [145, 175] on icon "Navigate to next page" at bounding box center [145, 177] width 6 height 6
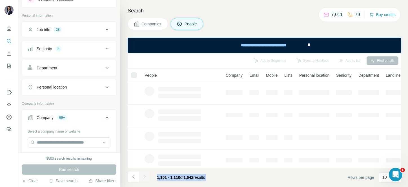
click at [145, 175] on div at bounding box center [144, 176] width 11 height 11
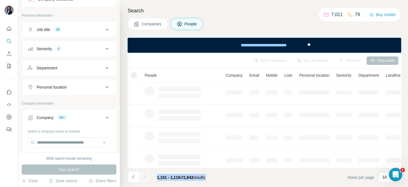
click at [145, 175] on div at bounding box center [144, 176] width 11 height 11
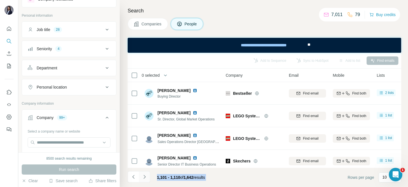
click at [145, 175] on icon "Navigate to next page" at bounding box center [145, 177] width 6 height 6
click at [145, 175] on div at bounding box center [144, 176] width 11 height 11
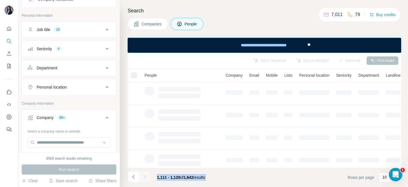
click at [145, 175] on div at bounding box center [144, 176] width 11 height 11
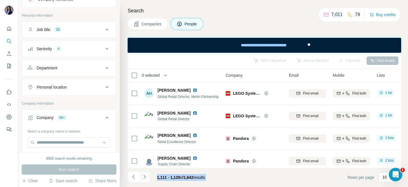
click at [145, 175] on icon "Navigate to next page" at bounding box center [145, 177] width 6 height 6
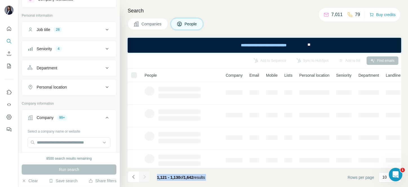
click at [145, 175] on div at bounding box center [144, 176] width 11 height 11
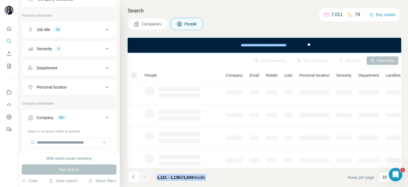
click at [145, 175] on div at bounding box center [144, 176] width 11 height 11
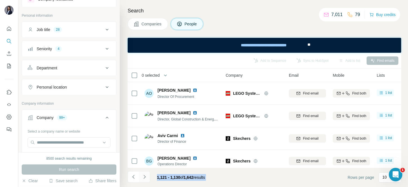
click at [145, 175] on icon "Navigate to next page" at bounding box center [145, 177] width 6 height 6
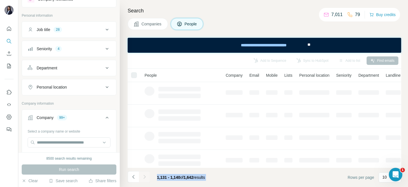
click at [145, 175] on div at bounding box center [144, 176] width 11 height 11
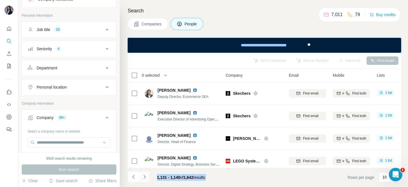
click at [145, 175] on icon "Navigate to next page" at bounding box center [145, 177] width 6 height 6
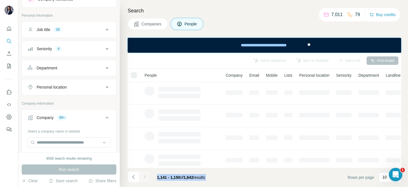
click at [145, 175] on div at bounding box center [144, 176] width 11 height 11
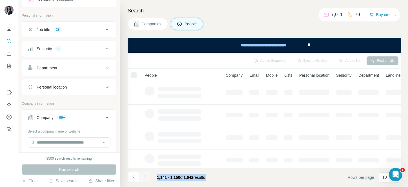
click at [145, 175] on div at bounding box center [144, 176] width 11 height 11
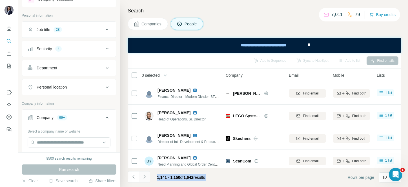
click at [145, 175] on icon "Navigate to next page" at bounding box center [145, 177] width 6 height 6
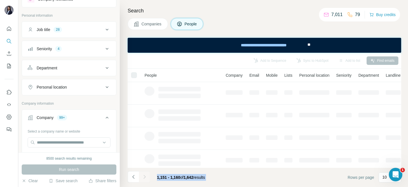
click at [145, 175] on div at bounding box center [144, 176] width 11 height 11
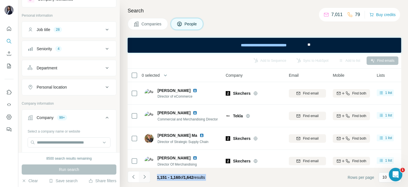
click at [145, 175] on icon "Navigate to next page" at bounding box center [145, 177] width 6 height 6
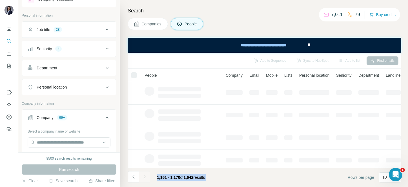
click at [145, 175] on div at bounding box center [144, 176] width 11 height 11
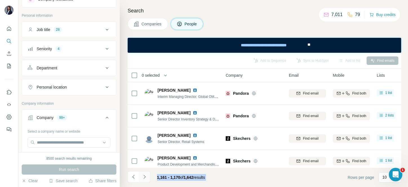
click at [145, 175] on icon "Navigate to next page" at bounding box center [145, 177] width 6 height 6
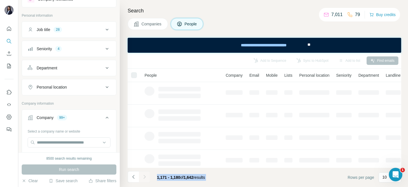
click at [145, 175] on div at bounding box center [144, 176] width 11 height 11
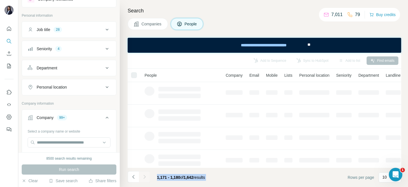
click at [145, 175] on div at bounding box center [144, 176] width 11 height 11
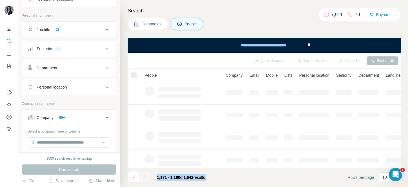
click at [145, 175] on div at bounding box center [144, 176] width 11 height 11
click at [145, 175] on icon "Navigate to next page" at bounding box center [145, 177] width 6 height 6
click at [145, 175] on div at bounding box center [144, 176] width 11 height 11
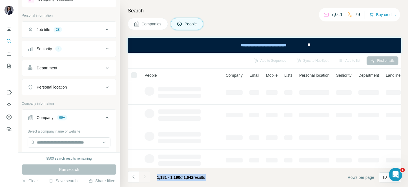
click at [145, 175] on div at bounding box center [144, 176] width 11 height 11
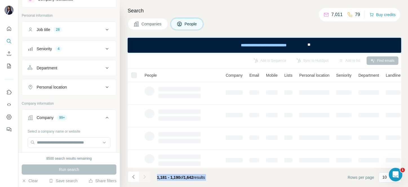
click at [145, 175] on div at bounding box center [144, 176] width 11 height 11
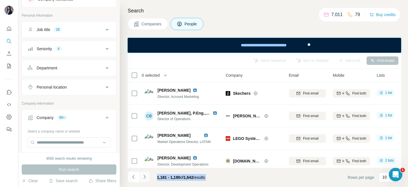
click at [145, 175] on icon "Navigate to next page" at bounding box center [145, 177] width 6 height 6
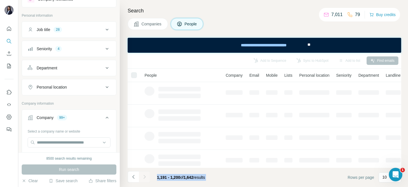
click at [145, 175] on div at bounding box center [144, 176] width 11 height 11
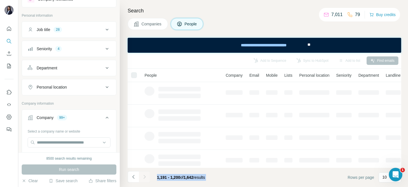
click at [145, 175] on div at bounding box center [144, 176] width 11 height 11
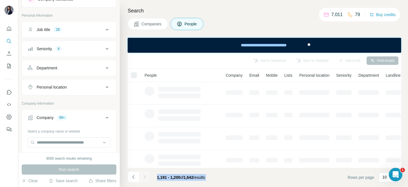
click at [145, 175] on div at bounding box center [144, 176] width 11 height 11
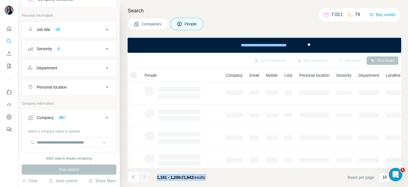
click at [145, 175] on div at bounding box center [144, 176] width 11 height 11
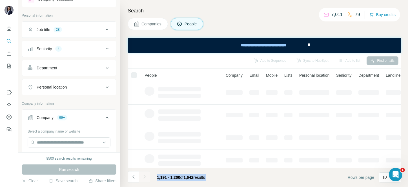
click at [145, 175] on div at bounding box center [144, 176] width 11 height 11
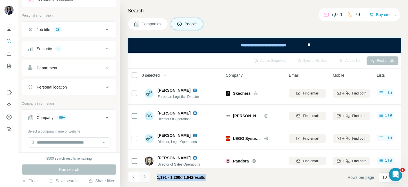
click at [145, 175] on icon "Navigate to next page" at bounding box center [145, 177] width 6 height 6
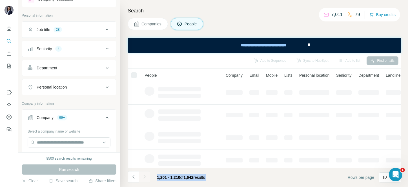
click at [145, 175] on div at bounding box center [144, 176] width 11 height 11
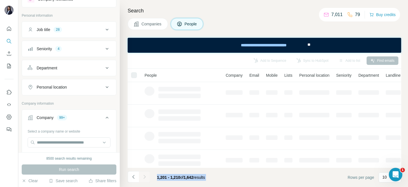
click at [145, 175] on div at bounding box center [144, 176] width 11 height 11
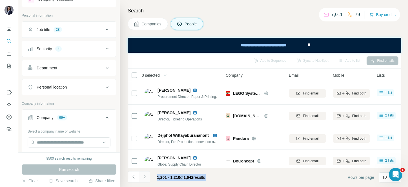
click at [145, 175] on icon "Navigate to next page" at bounding box center [145, 177] width 6 height 6
click at [145, 175] on div at bounding box center [144, 176] width 11 height 11
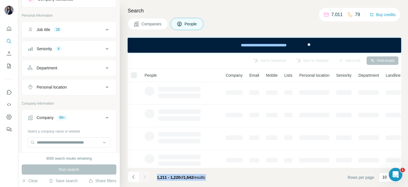
click at [145, 175] on div at bounding box center [144, 176] width 11 height 11
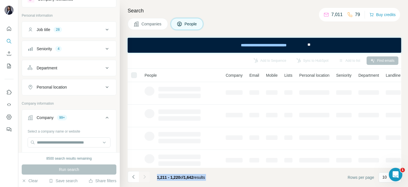
click at [145, 175] on div at bounding box center [144, 176] width 11 height 11
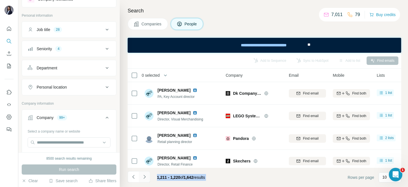
click at [145, 175] on icon "Navigate to next page" at bounding box center [145, 177] width 6 height 6
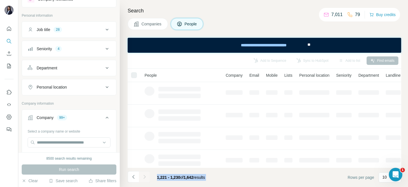
click at [145, 175] on div at bounding box center [144, 176] width 11 height 11
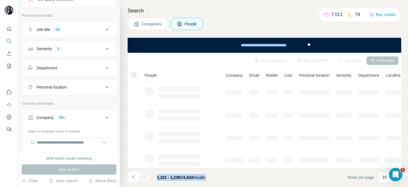
click at [145, 175] on div at bounding box center [144, 176] width 11 height 11
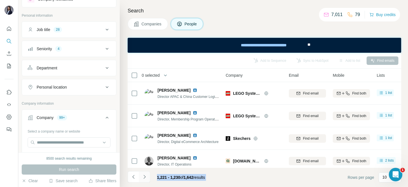
click at [145, 175] on icon "Navigate to next page" at bounding box center [145, 177] width 6 height 6
click at [145, 175] on div at bounding box center [144, 176] width 11 height 11
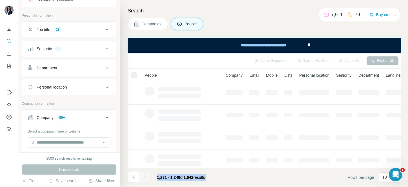
click at [145, 175] on div at bounding box center [144, 176] width 11 height 11
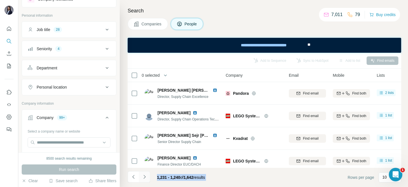
click at [145, 175] on icon "Navigate to next page" at bounding box center [145, 177] width 6 height 6
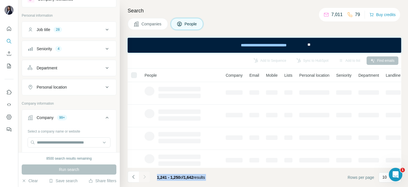
click at [145, 175] on div at bounding box center [144, 176] width 11 height 11
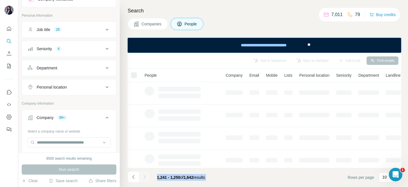
click at [145, 175] on div at bounding box center [144, 176] width 11 height 11
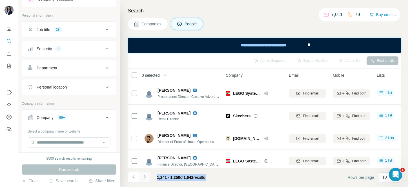
click at [145, 175] on icon "Navigate to next page" at bounding box center [145, 177] width 6 height 6
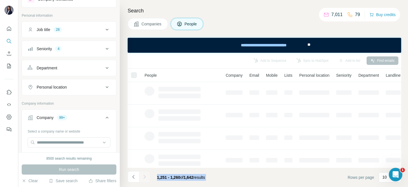
click at [145, 175] on div at bounding box center [144, 176] width 11 height 11
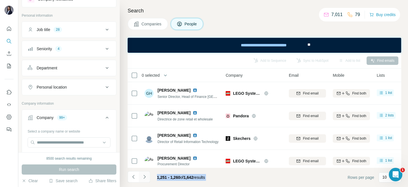
click at [145, 175] on icon "Navigate to next page" at bounding box center [145, 177] width 6 height 6
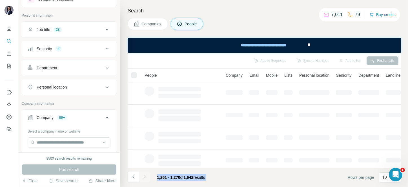
click at [145, 175] on div at bounding box center [144, 176] width 11 height 11
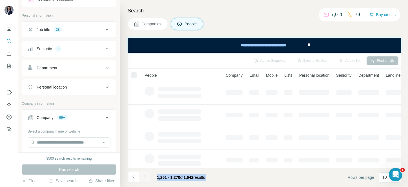
click at [145, 175] on div at bounding box center [144, 176] width 11 height 11
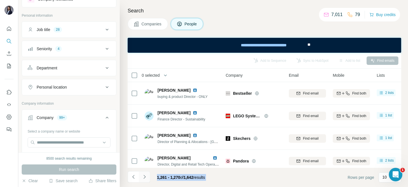
click at [145, 175] on icon "Navigate to next page" at bounding box center [145, 177] width 6 height 6
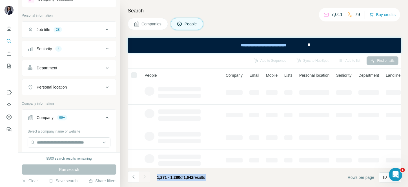
click at [145, 175] on div at bounding box center [144, 176] width 11 height 11
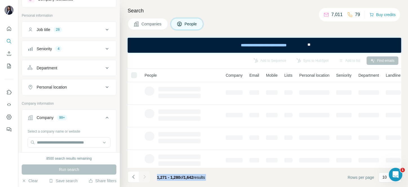
click at [145, 175] on div at bounding box center [144, 176] width 11 height 11
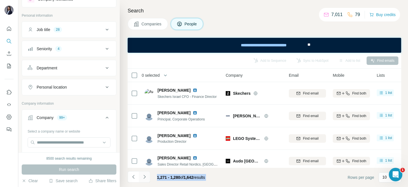
click at [145, 175] on icon "Navigate to next page" at bounding box center [145, 177] width 6 height 6
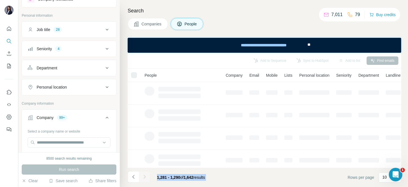
click at [145, 175] on div at bounding box center [144, 176] width 11 height 11
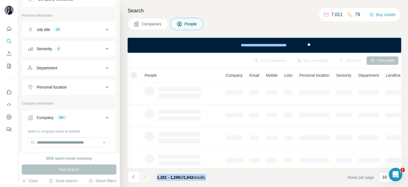
click at [145, 175] on div at bounding box center [144, 176] width 11 height 11
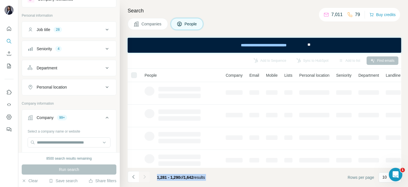
click at [145, 175] on div at bounding box center [144, 176] width 11 height 11
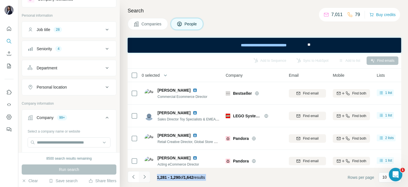
click at [145, 175] on icon "Navigate to next page" at bounding box center [145, 177] width 6 height 6
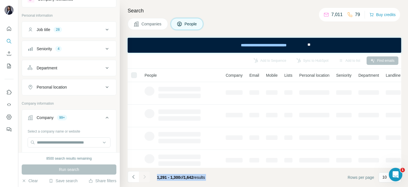
click at [145, 175] on div at bounding box center [144, 176] width 11 height 11
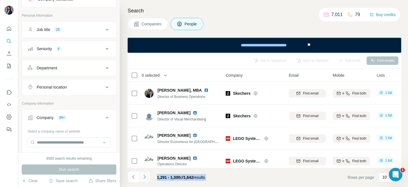
click at [145, 175] on icon "Navigate to next page" at bounding box center [145, 177] width 6 height 6
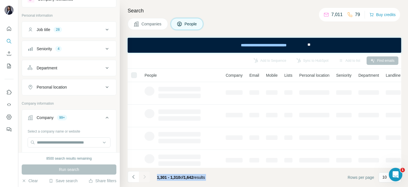
click at [145, 175] on div at bounding box center [144, 176] width 11 height 11
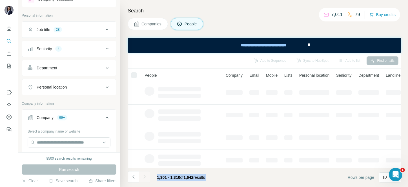
click at [145, 175] on icon "Navigate to next page" at bounding box center [145, 177] width 6 height 6
click at [145, 175] on div at bounding box center [144, 176] width 11 height 11
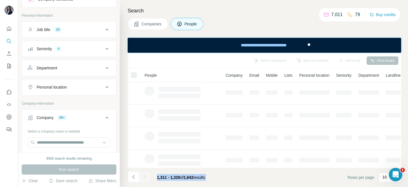
click at [145, 175] on div at bounding box center [144, 176] width 11 height 11
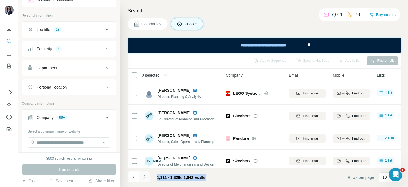
click at [145, 175] on icon "Navigate to next page" at bounding box center [145, 177] width 6 height 6
click at [145, 175] on div at bounding box center [144, 176] width 11 height 11
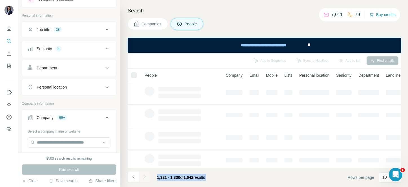
click at [145, 175] on div at bounding box center [144, 176] width 11 height 11
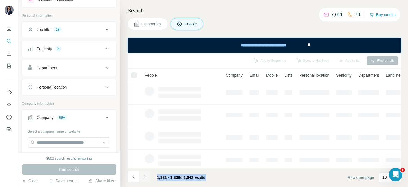
click at [145, 175] on div at bounding box center [144, 176] width 11 height 11
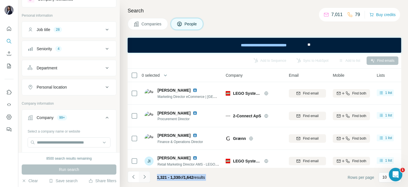
click at [145, 175] on icon "Navigate to next page" at bounding box center [145, 177] width 6 height 6
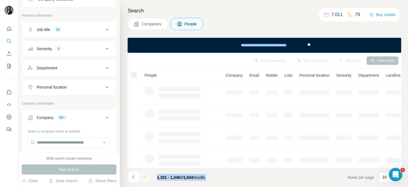
click at [145, 175] on div at bounding box center [144, 176] width 11 height 11
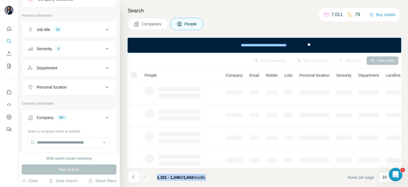
click at [145, 175] on div at bounding box center [144, 176] width 11 height 11
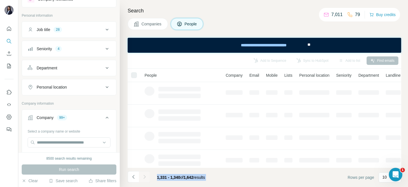
click at [145, 175] on div at bounding box center [144, 176] width 11 height 11
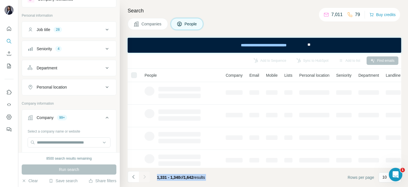
click at [145, 175] on div at bounding box center [144, 176] width 11 height 11
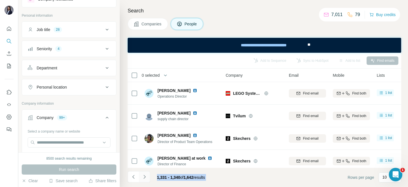
click at [145, 175] on icon "Navigate to next page" at bounding box center [145, 177] width 6 height 6
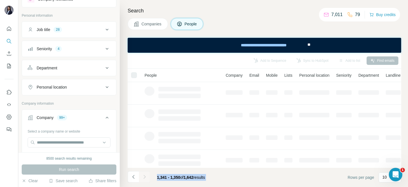
click at [145, 175] on div at bounding box center [144, 176] width 11 height 11
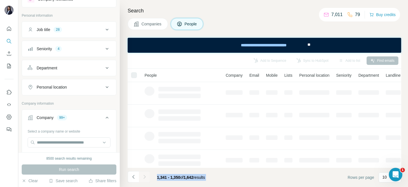
click at [145, 175] on div at bounding box center [144, 176] width 11 height 11
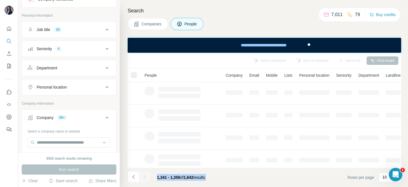
click at [145, 175] on div at bounding box center [144, 176] width 11 height 11
click at [145, 175] on icon "Navigate to next page" at bounding box center [145, 177] width 6 height 6
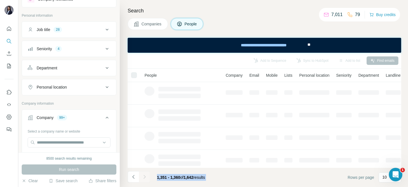
click at [145, 175] on div at bounding box center [144, 176] width 11 height 11
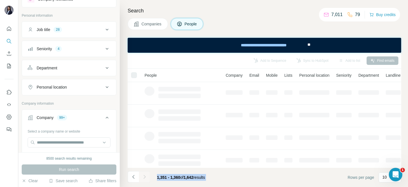
click at [145, 175] on div at bounding box center [144, 176] width 11 height 11
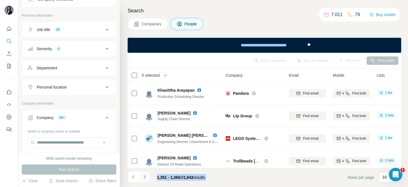
click at [145, 175] on icon "Navigate to next page" at bounding box center [145, 177] width 6 height 6
click at [145, 175] on div at bounding box center [144, 176] width 11 height 11
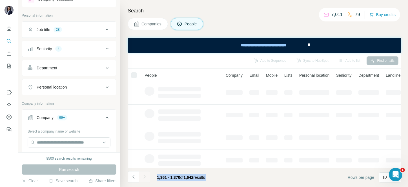
click at [145, 175] on div at bounding box center [144, 176] width 11 height 11
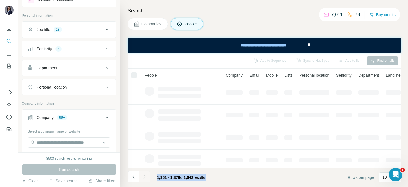
click at [145, 175] on div at bounding box center [144, 176] width 11 height 11
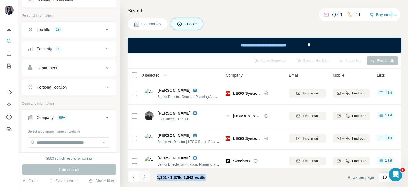
click at [145, 175] on icon "Navigate to next page" at bounding box center [145, 177] width 6 height 6
click at [145, 175] on div at bounding box center [144, 176] width 11 height 11
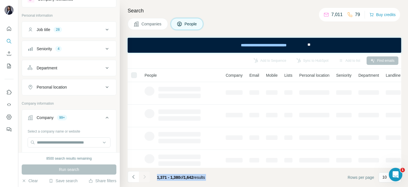
click at [145, 175] on div at bounding box center [144, 176] width 11 height 11
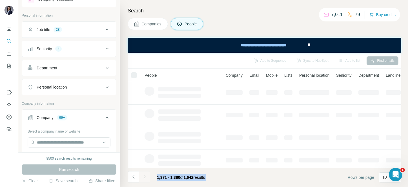
click at [145, 175] on div at bounding box center [144, 176] width 11 height 11
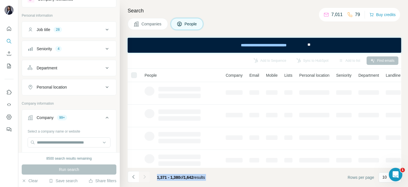
click at [145, 175] on div at bounding box center [144, 176] width 11 height 11
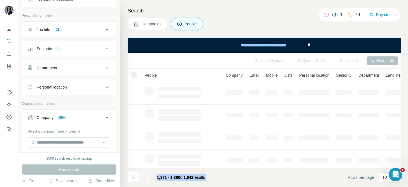
click at [145, 175] on div at bounding box center [144, 176] width 11 height 11
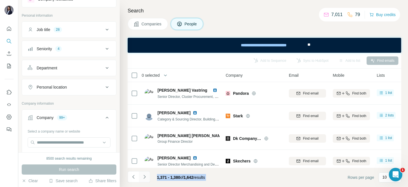
click at [145, 175] on icon "Navigate to next page" at bounding box center [145, 177] width 6 height 6
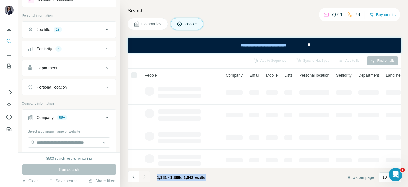
click at [145, 175] on div at bounding box center [144, 176] width 11 height 11
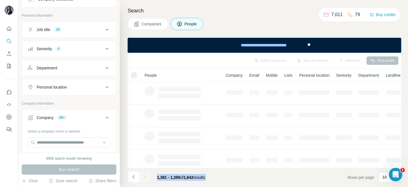
click at [145, 175] on div at bounding box center [144, 176] width 11 height 11
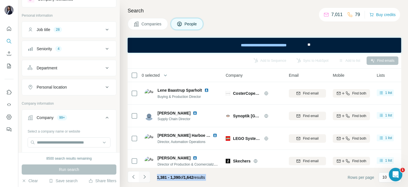
click at [145, 175] on icon "Navigate to next page" at bounding box center [145, 177] width 6 height 6
click at [145, 175] on div at bounding box center [144, 176] width 11 height 11
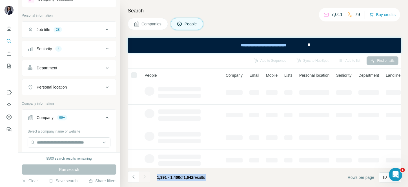
click at [145, 175] on div at bounding box center [144, 176] width 11 height 11
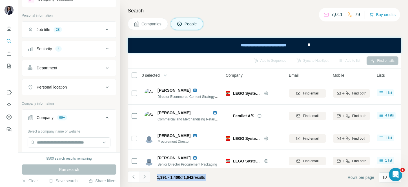
click at [145, 175] on icon "Navigate to next page" at bounding box center [145, 177] width 6 height 6
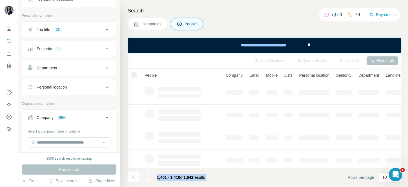
click at [145, 175] on div at bounding box center [144, 176] width 11 height 11
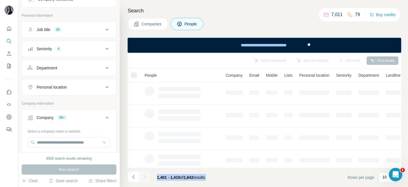
click at [145, 175] on div at bounding box center [144, 176] width 11 height 11
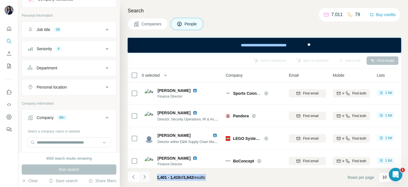
click at [145, 175] on icon "Navigate to next page" at bounding box center [145, 177] width 6 height 6
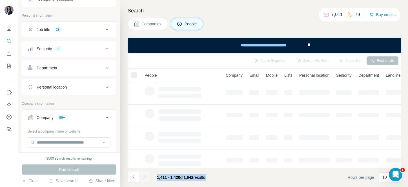
click at [145, 175] on div at bounding box center [144, 176] width 11 height 11
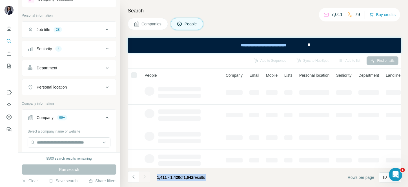
click at [145, 175] on icon "Navigate to next page" at bounding box center [145, 177] width 6 height 6
click at [145, 175] on div at bounding box center [144, 176] width 11 height 11
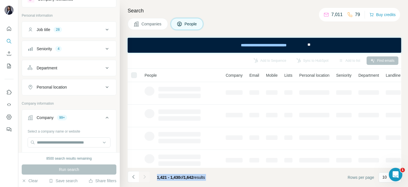
click at [145, 175] on div at bounding box center [144, 176] width 11 height 11
click at [145, 175] on icon "Navigate to next page" at bounding box center [145, 177] width 6 height 6
click at [145, 175] on div at bounding box center [144, 176] width 11 height 11
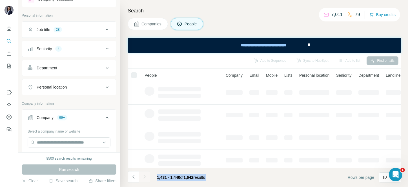
click at [145, 175] on div at bounding box center [144, 176] width 11 height 11
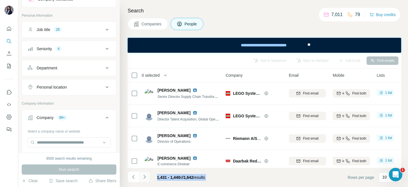
click at [145, 175] on icon "Navigate to next page" at bounding box center [145, 177] width 6 height 6
click at [145, 175] on div at bounding box center [144, 176] width 11 height 11
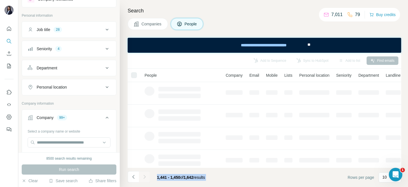
click at [145, 175] on div at bounding box center [144, 176] width 11 height 11
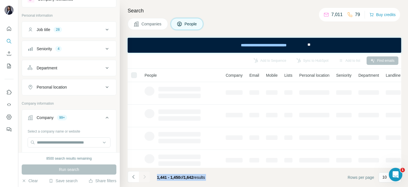
click at [145, 175] on div at bounding box center [144, 176] width 11 height 11
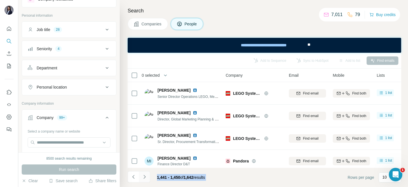
click at [145, 175] on icon "Navigate to next page" at bounding box center [145, 177] width 6 height 6
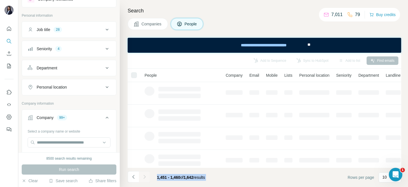
click at [145, 175] on div at bounding box center [144, 176] width 11 height 11
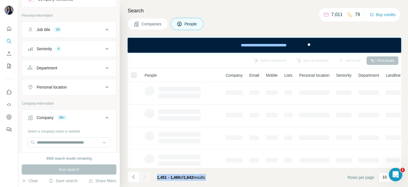
click at [145, 175] on div at bounding box center [144, 176] width 11 height 11
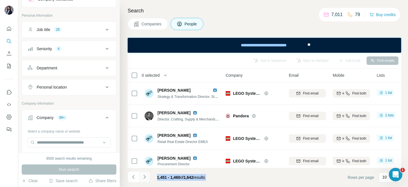
click at [145, 175] on icon "Navigate to next page" at bounding box center [145, 177] width 6 height 6
click at [145, 175] on div at bounding box center [144, 176] width 11 height 11
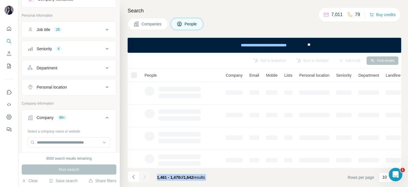
click at [145, 175] on div at bounding box center [144, 176] width 11 height 11
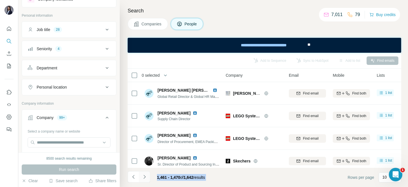
click at [145, 175] on icon "Navigate to next page" at bounding box center [145, 177] width 6 height 6
click at [145, 175] on div at bounding box center [144, 176] width 11 height 11
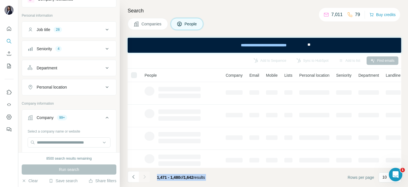
click at [145, 175] on div at bounding box center [144, 176] width 11 height 11
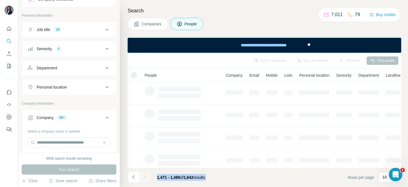
click at [145, 175] on div at bounding box center [144, 176] width 11 height 11
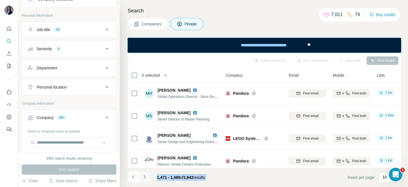
click at [145, 175] on icon "Navigate to next page" at bounding box center [145, 177] width 6 height 6
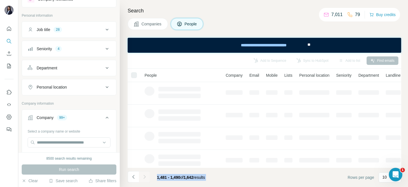
click at [145, 175] on div at bounding box center [144, 176] width 11 height 11
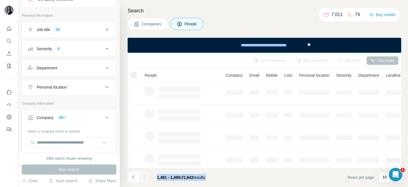
click at [145, 175] on div at bounding box center [144, 176] width 11 height 11
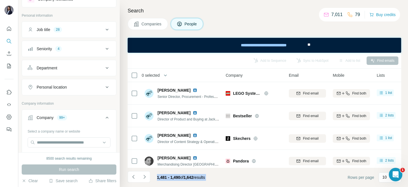
click at [145, 175] on icon "Navigate to next page" at bounding box center [145, 177] width 6 height 6
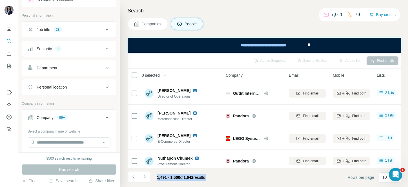
click at [145, 175] on icon "Navigate to next page" at bounding box center [145, 177] width 6 height 6
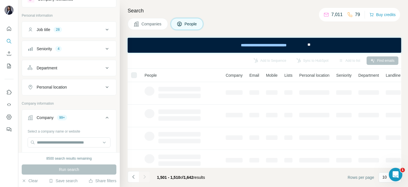
click at [242, 16] on div "Search Companies People Add to Sequence Sync to HubSpot Add to list Find emails…" at bounding box center [264, 93] width 288 height 187
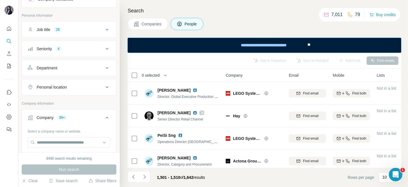
click at [149, 76] on span "0 selected" at bounding box center [151, 75] width 18 height 6
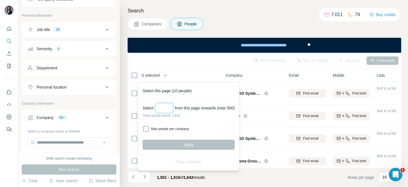
click at [162, 109] on input "Select a number (up to 500)" at bounding box center [164, 108] width 18 height 10
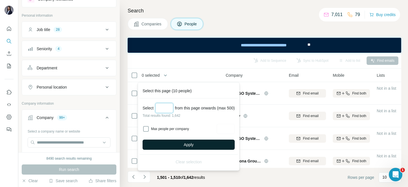
type input "***"
click at [179, 145] on button "Apply" at bounding box center [188, 144] width 92 height 10
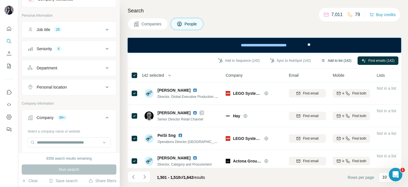
click at [341, 58] on button "Add to list (142)" at bounding box center [336, 60] width 38 height 8
click at [336, 60] on button "Add to list (142)" at bounding box center [336, 60] width 38 height 8
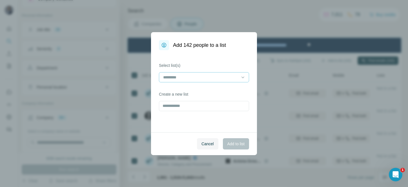
click at [215, 77] on input at bounding box center [200, 77] width 76 height 6
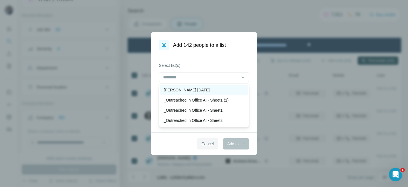
click at [194, 87] on p "[PERSON_NAME] [DATE]" at bounding box center [187, 90] width 46 height 6
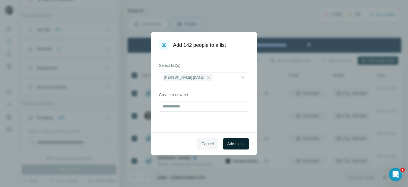
click at [231, 144] on span "Add to list" at bounding box center [235, 144] width 17 height 6
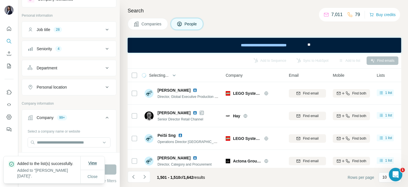
click at [96, 160] on span "View" at bounding box center [92, 162] width 8 height 5
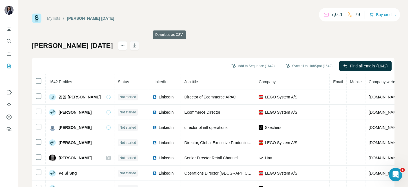
click at [137, 45] on icon "button" at bounding box center [134, 46] width 6 height 6
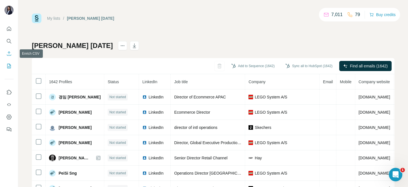
click at [8, 54] on icon "Enrich CSV" at bounding box center [9, 54] width 6 height 6
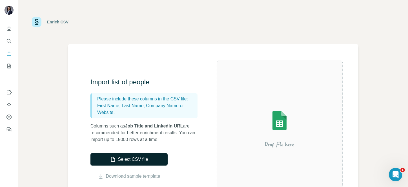
click at [135, 156] on button "Select CSV file" at bounding box center [128, 159] width 77 height 12
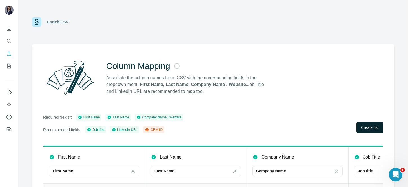
click at [368, 122] on button "Create list" at bounding box center [369, 127] width 27 height 11
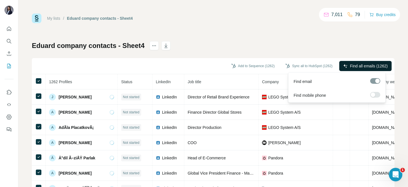
click at [359, 63] on span "Find all emails (1262)" at bounding box center [369, 66] width 38 height 6
